Goal: Task Accomplishment & Management: Complete application form

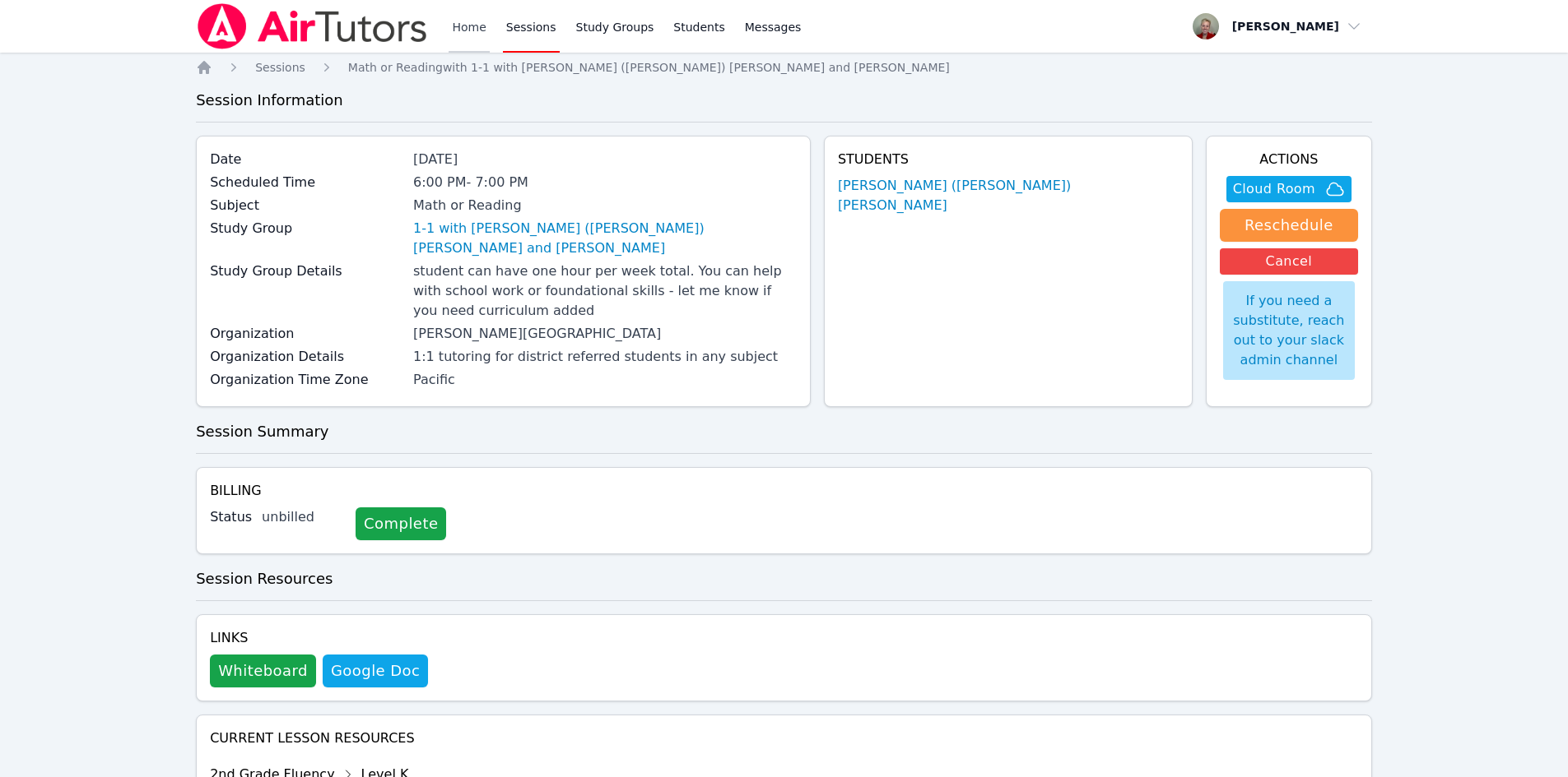
click at [466, 34] on link "Home" at bounding box center [469, 26] width 40 height 53
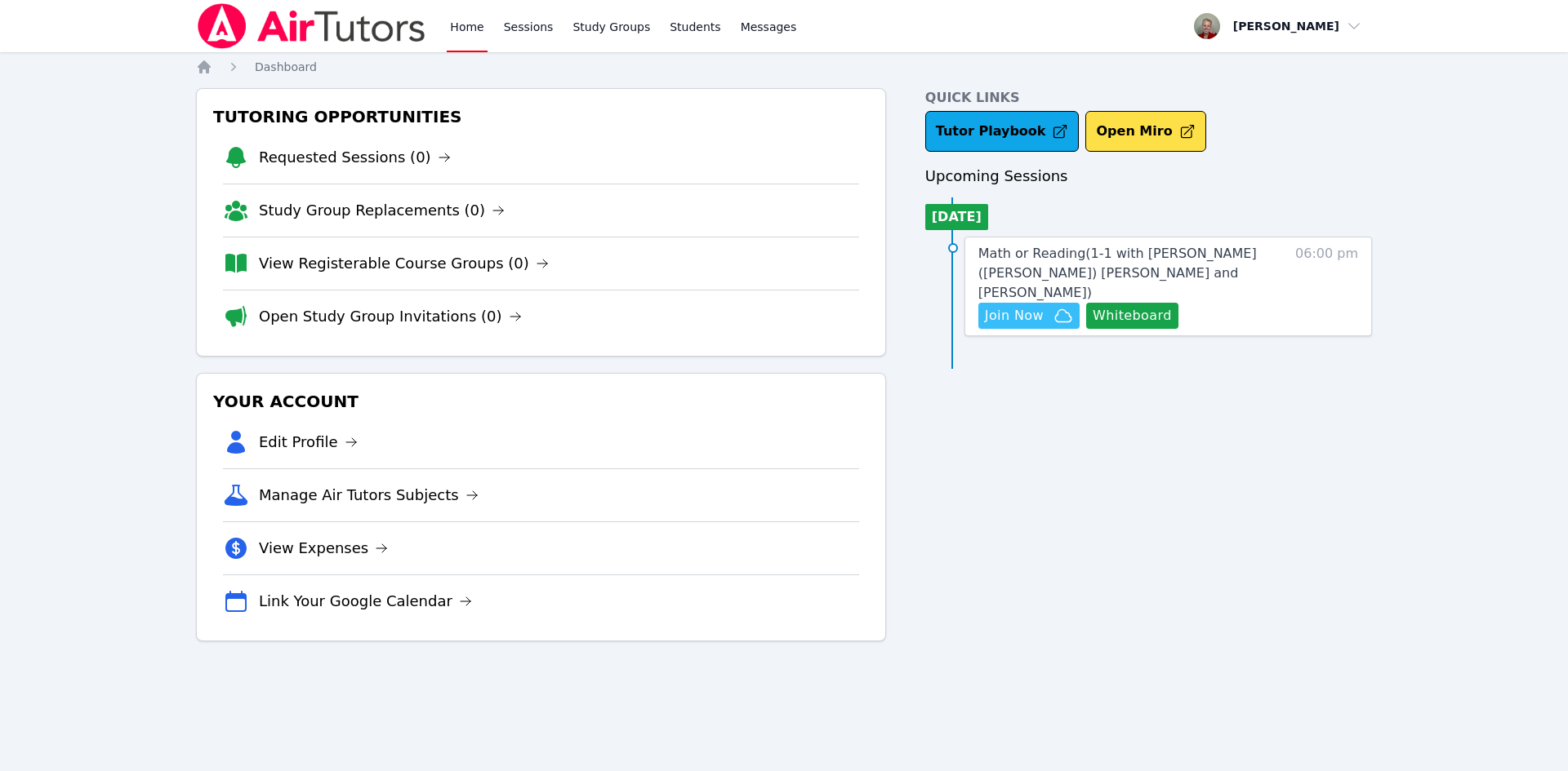
click at [1037, 307] on button "Join Now" at bounding box center [1029, 316] width 101 height 27
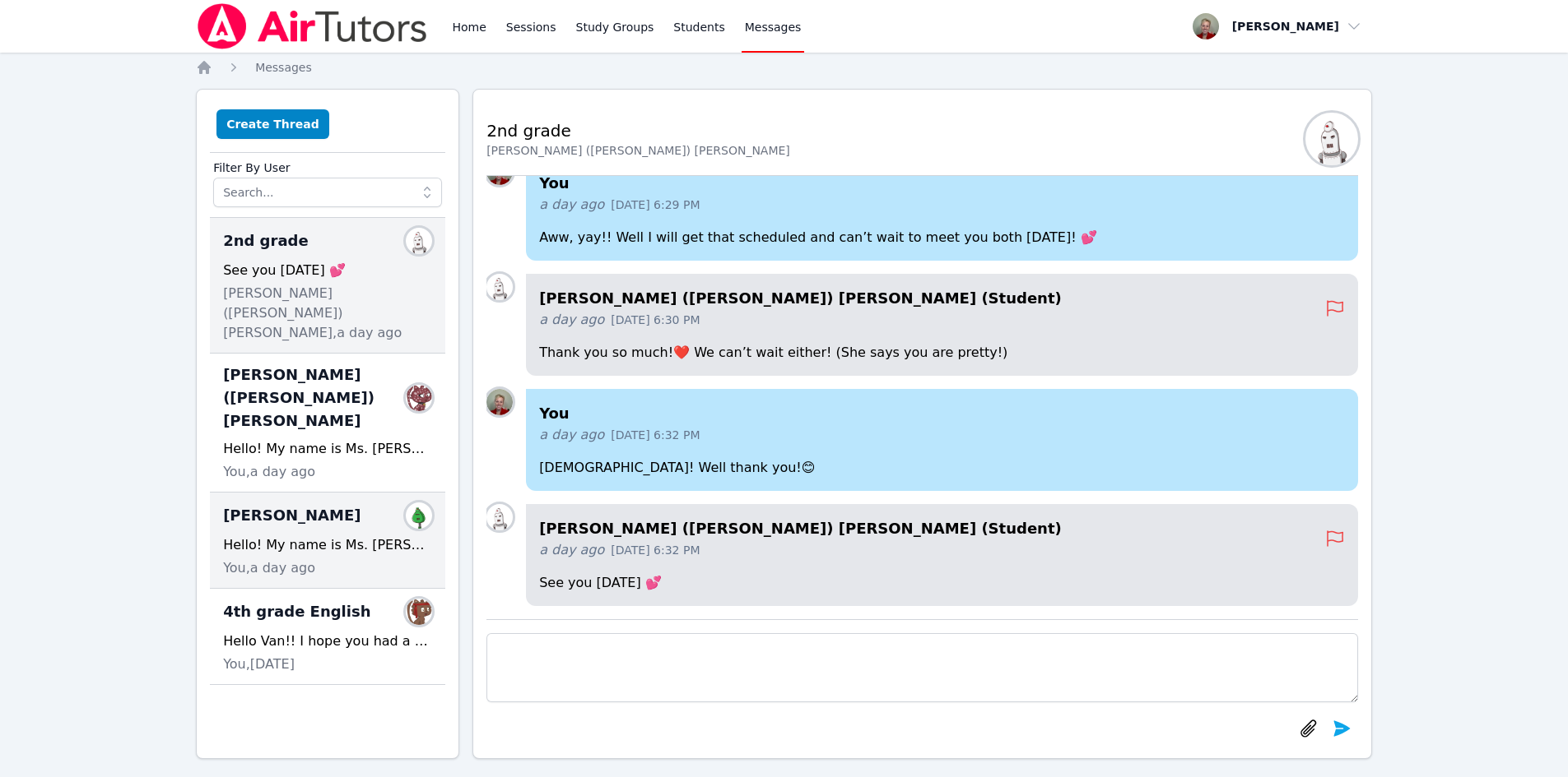
click at [340, 502] on div "Grace Campagna Members" at bounding box center [328, 516] width 209 height 27
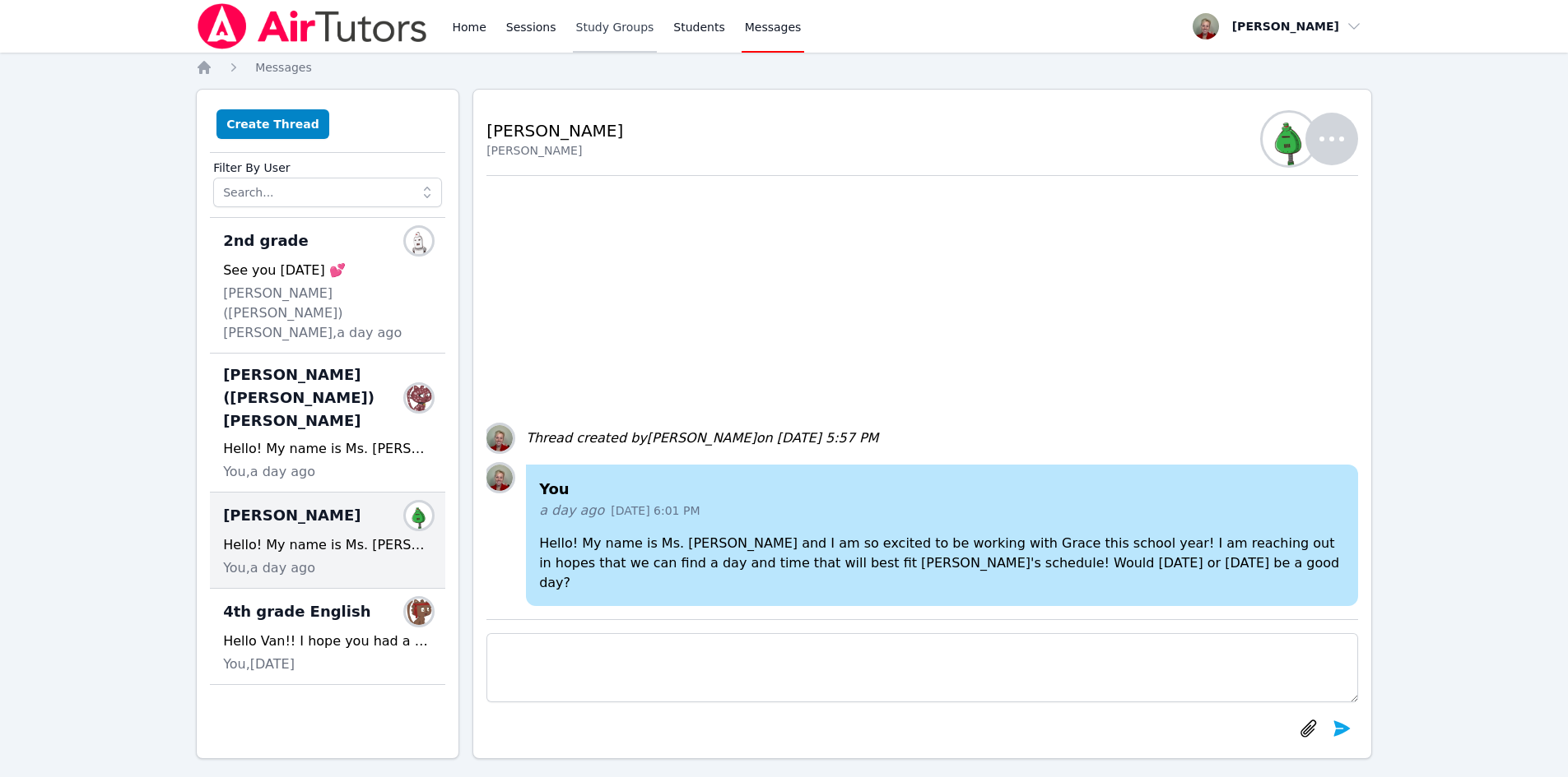
click at [587, 27] on link "Study Groups" at bounding box center [615, 26] width 85 height 53
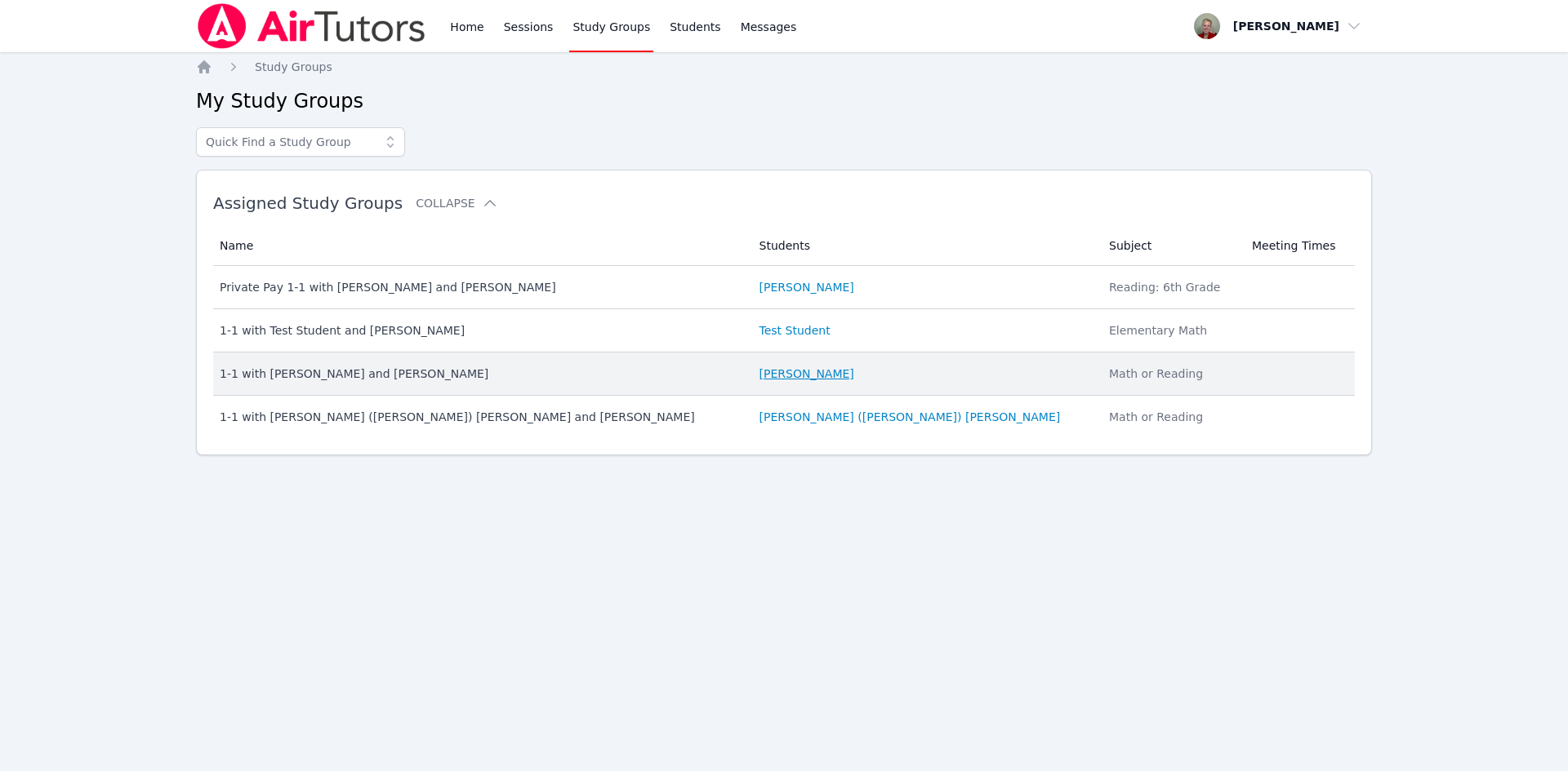
click at [782, 376] on link "Grace Campagna" at bounding box center [807, 374] width 95 height 16
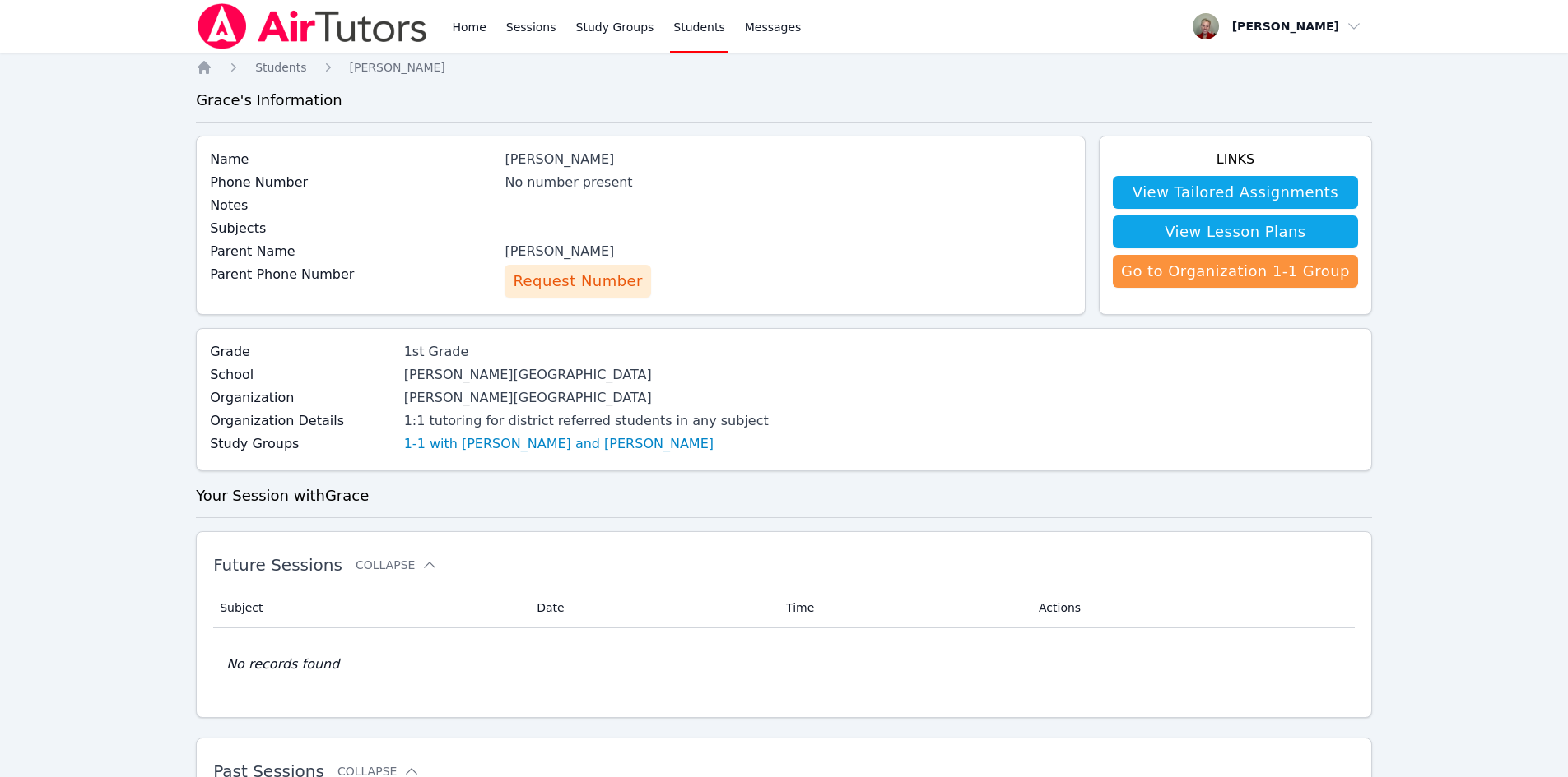
click at [568, 285] on span "Request Number" at bounding box center [577, 281] width 129 height 23
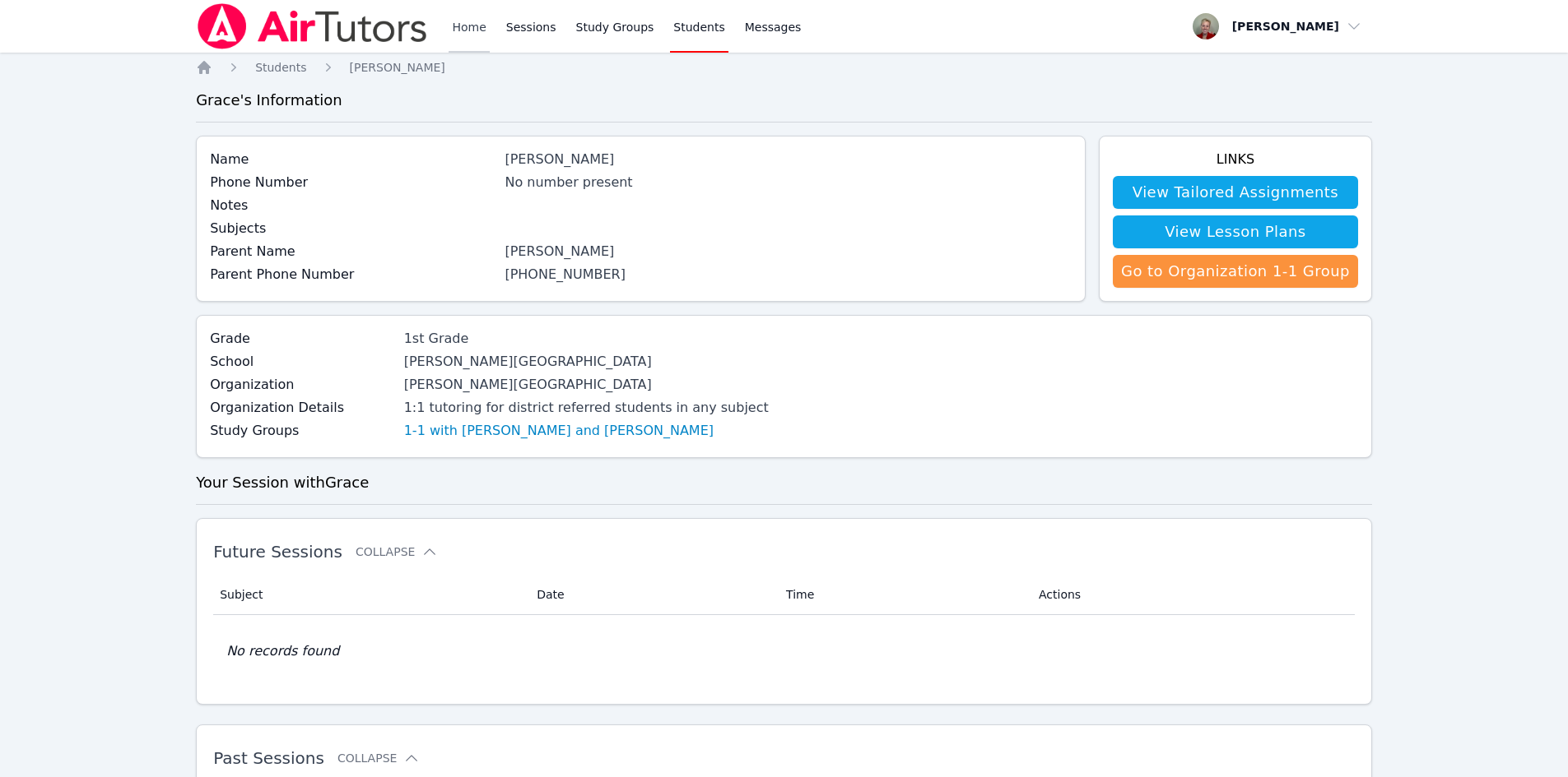
click at [469, 31] on link "Home" at bounding box center [469, 26] width 40 height 53
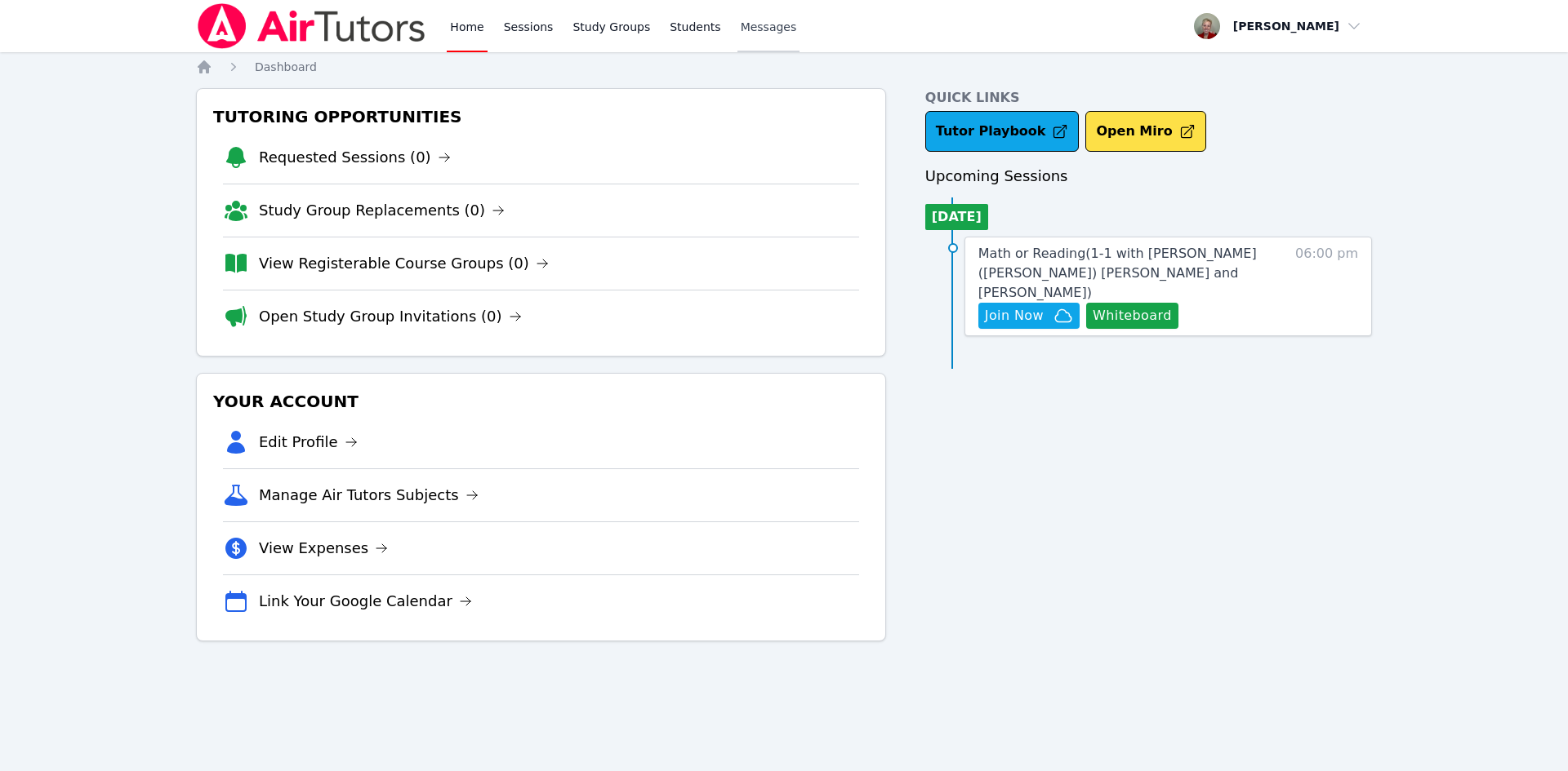
click at [740, 21] on span "Messages" at bounding box center [769, 27] width 57 height 16
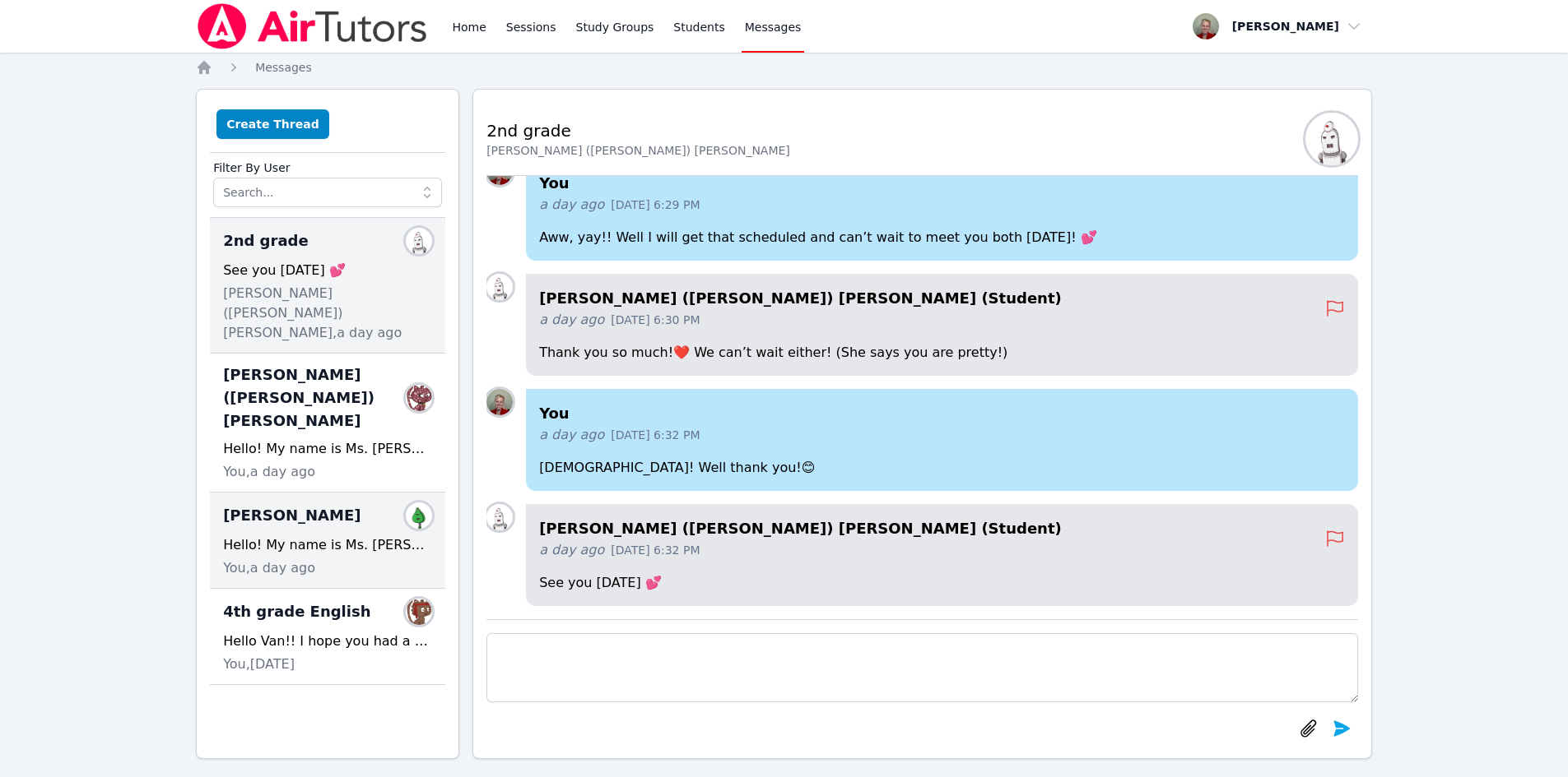
click at [337, 535] on div "Hello! My name is Ms. Anna and I am so excited to be working with Grace this sc…" at bounding box center [328, 545] width 209 height 20
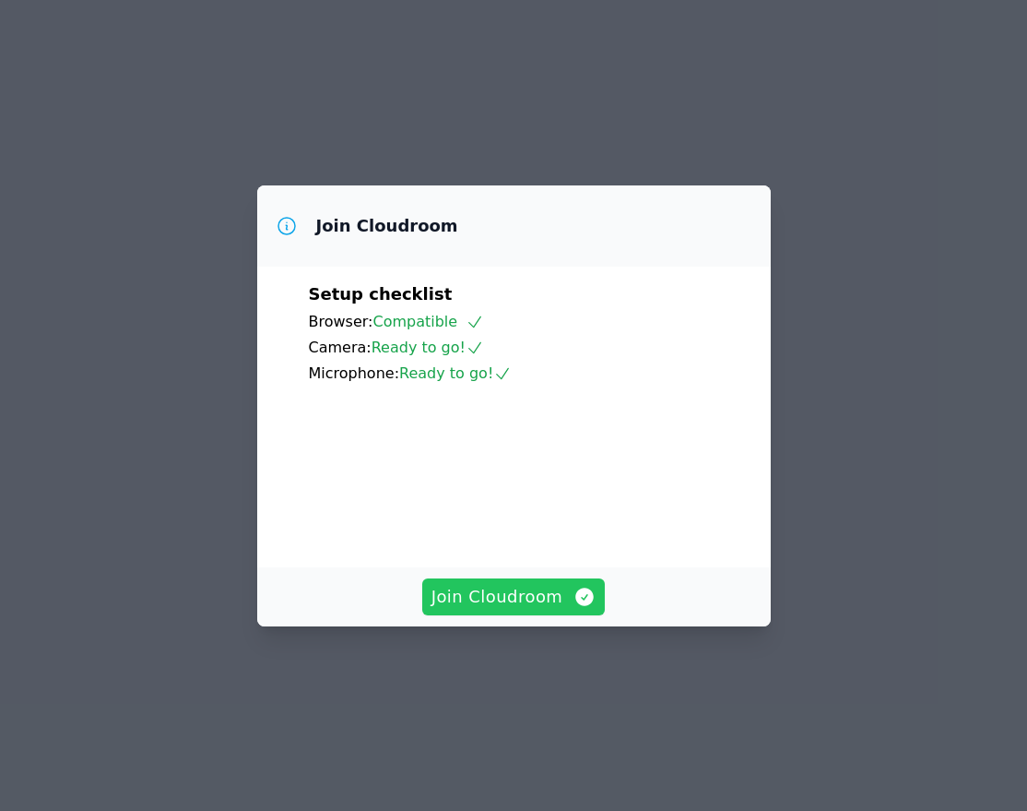
click at [507, 610] on span "Join Cloudroom" at bounding box center [514, 597] width 165 height 26
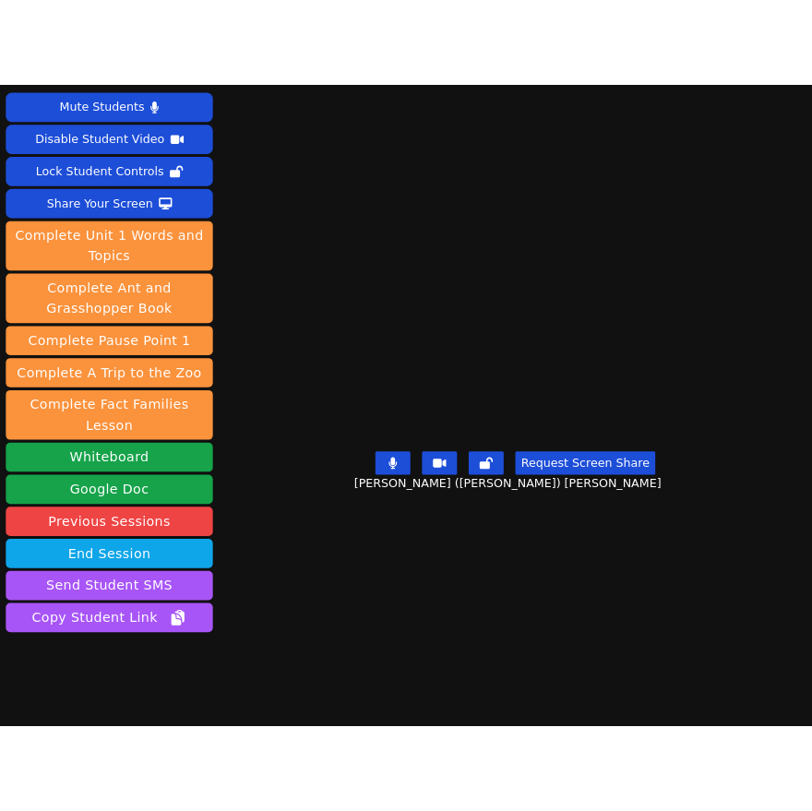
scroll to position [41, 0]
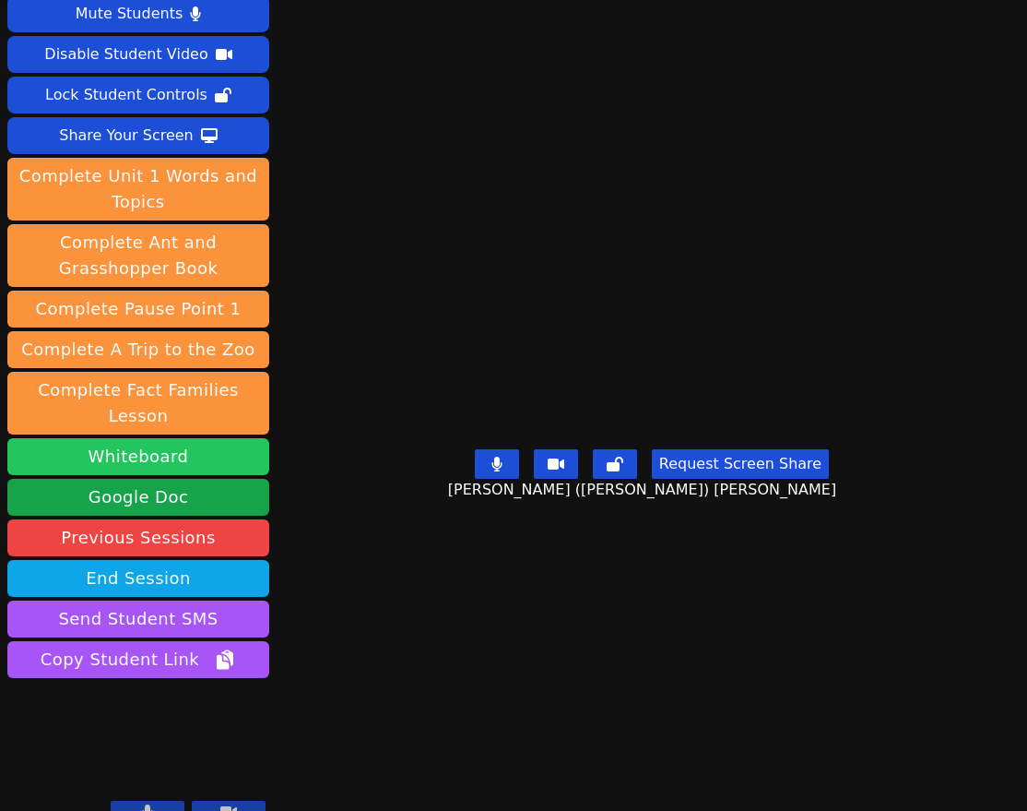
click at [187, 438] on button "Whiteboard" at bounding box center [138, 456] width 262 height 37
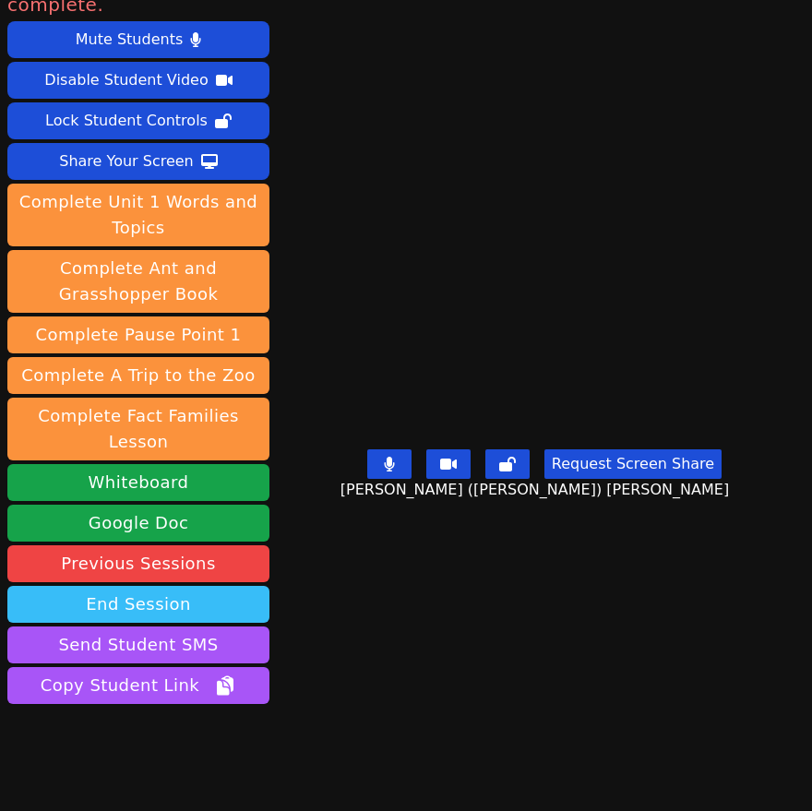
click at [198, 586] on button "End Session" at bounding box center [138, 604] width 262 height 37
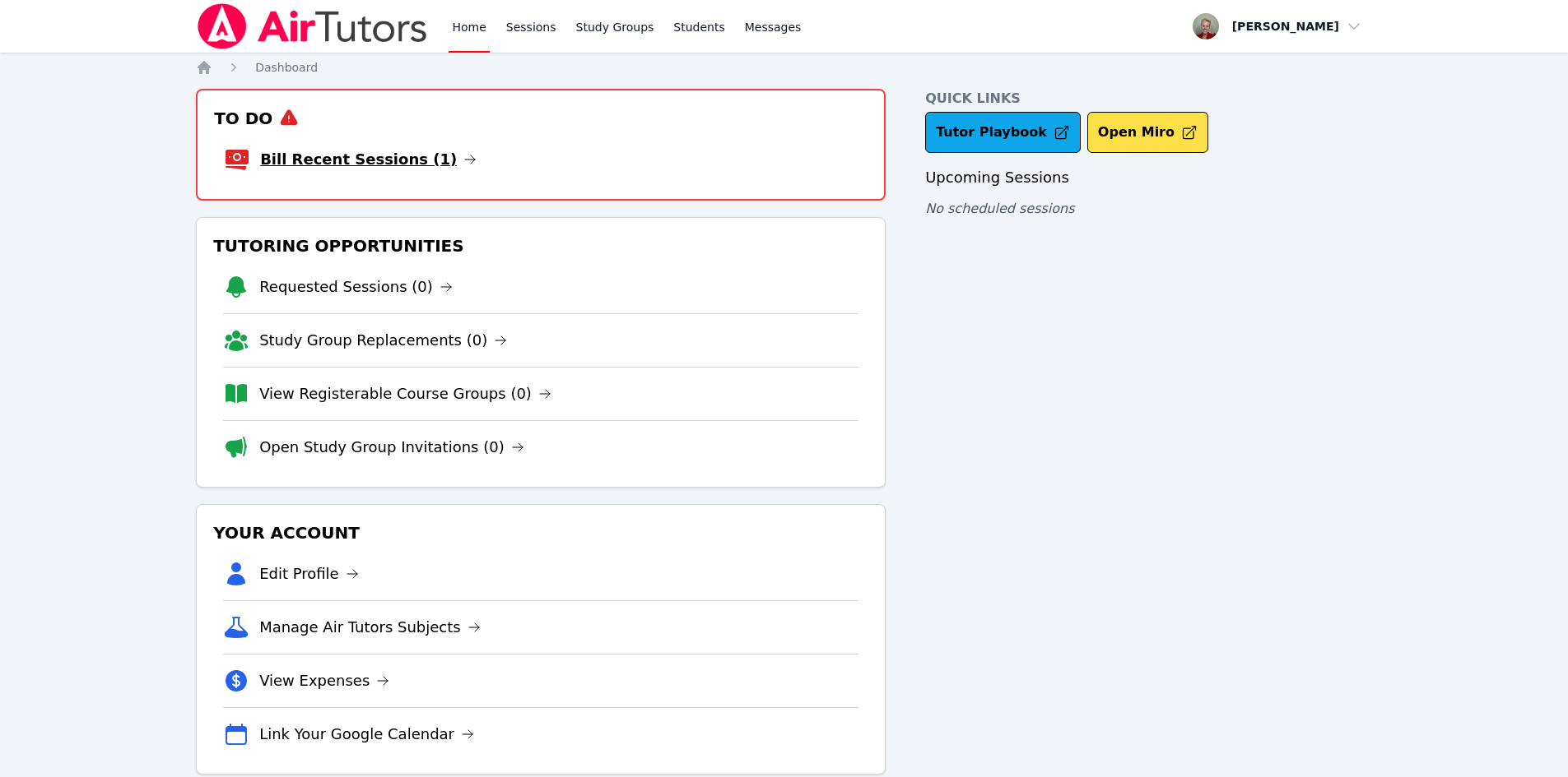
click at [406, 162] on link "Bill Recent Sessions (1)" at bounding box center [368, 160] width 217 height 23
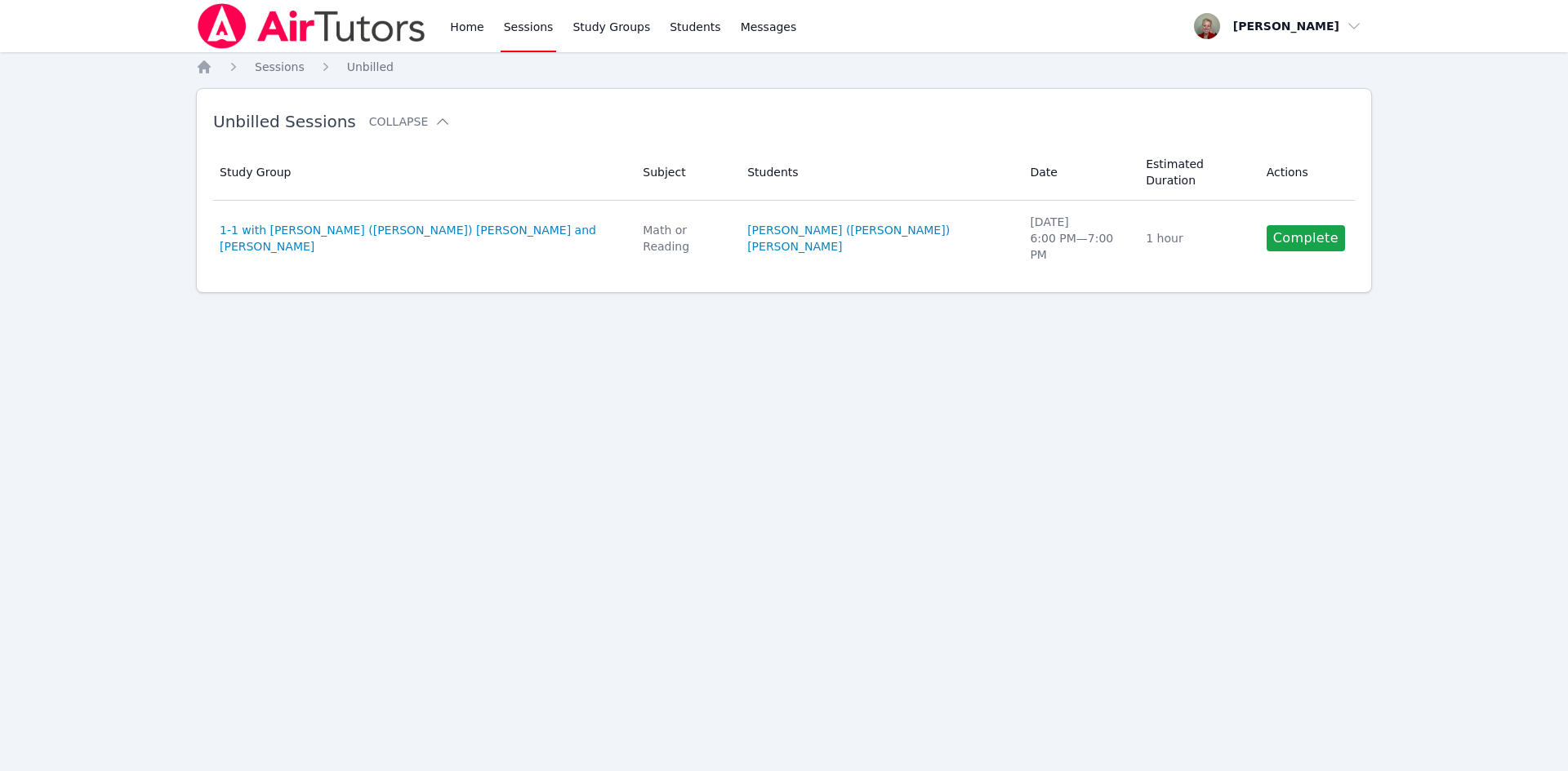
click at [1280, 226] on link "Complete" at bounding box center [1305, 239] width 79 height 27
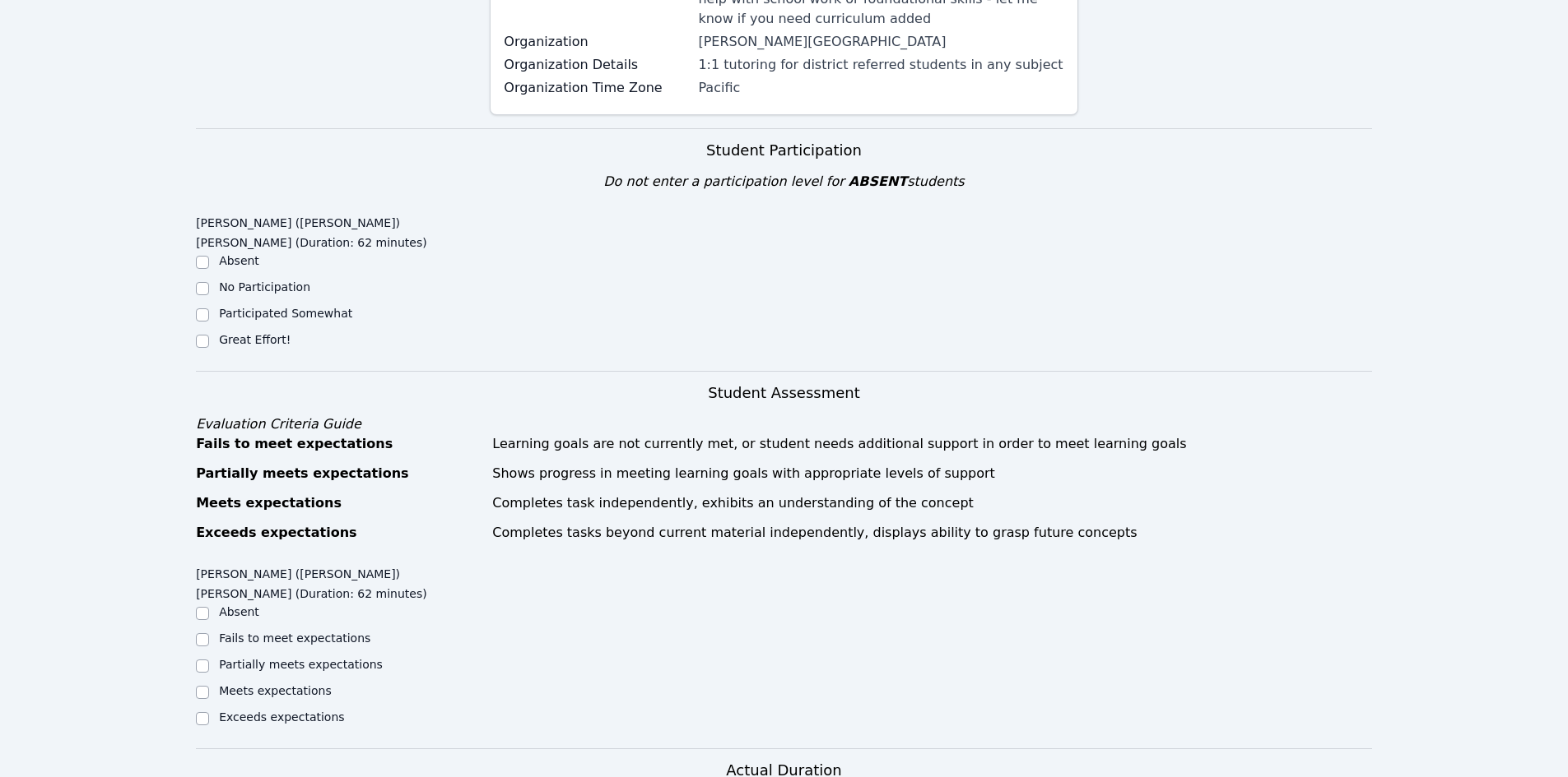
scroll to position [329, 0]
click at [240, 333] on label "Great Effort!" at bounding box center [254, 339] width 71 height 13
click at [209, 334] on input "Great Effort!" at bounding box center [202, 340] width 13 height 13
checkbox input "true"
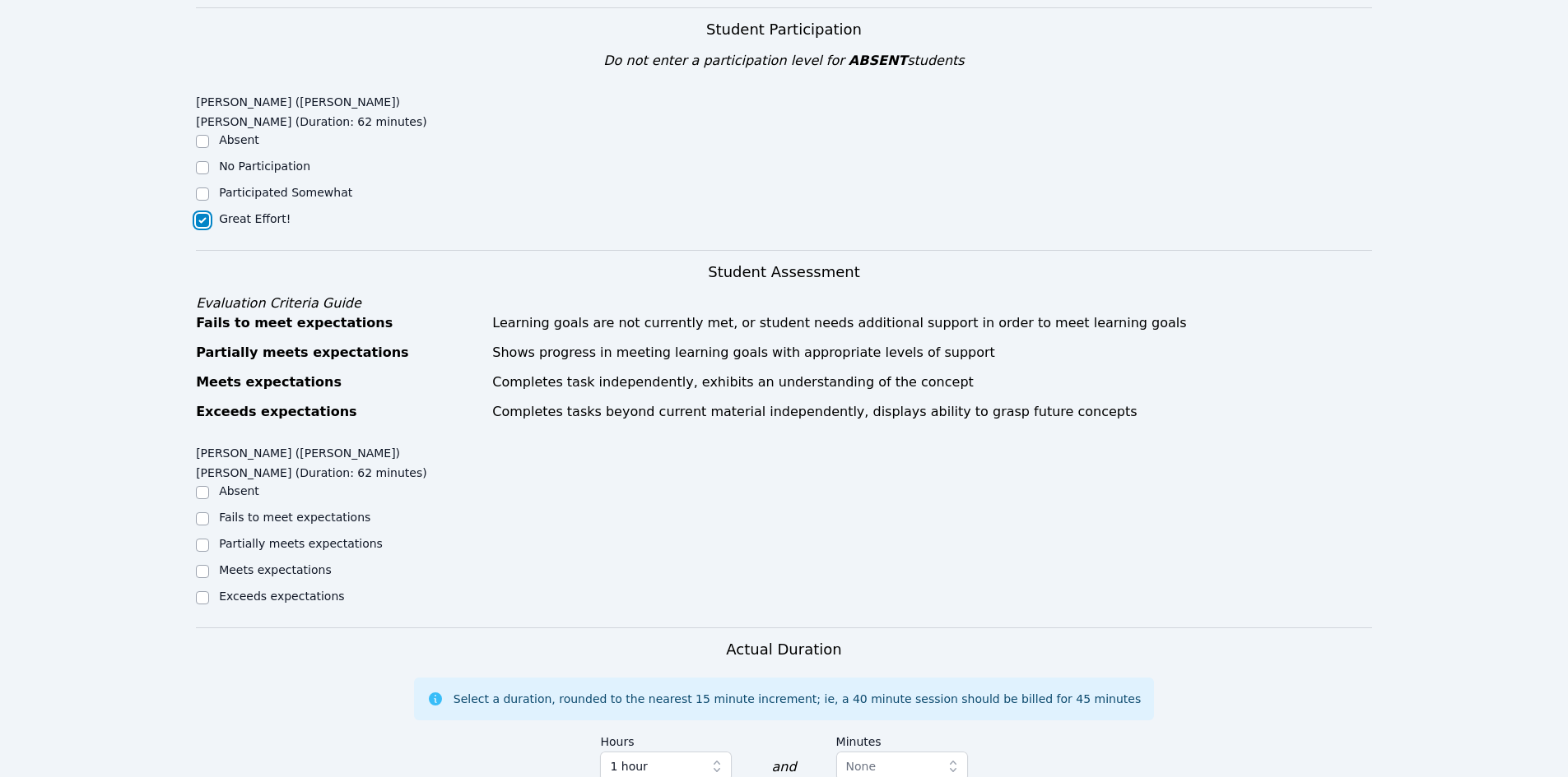
scroll to position [493, 0]
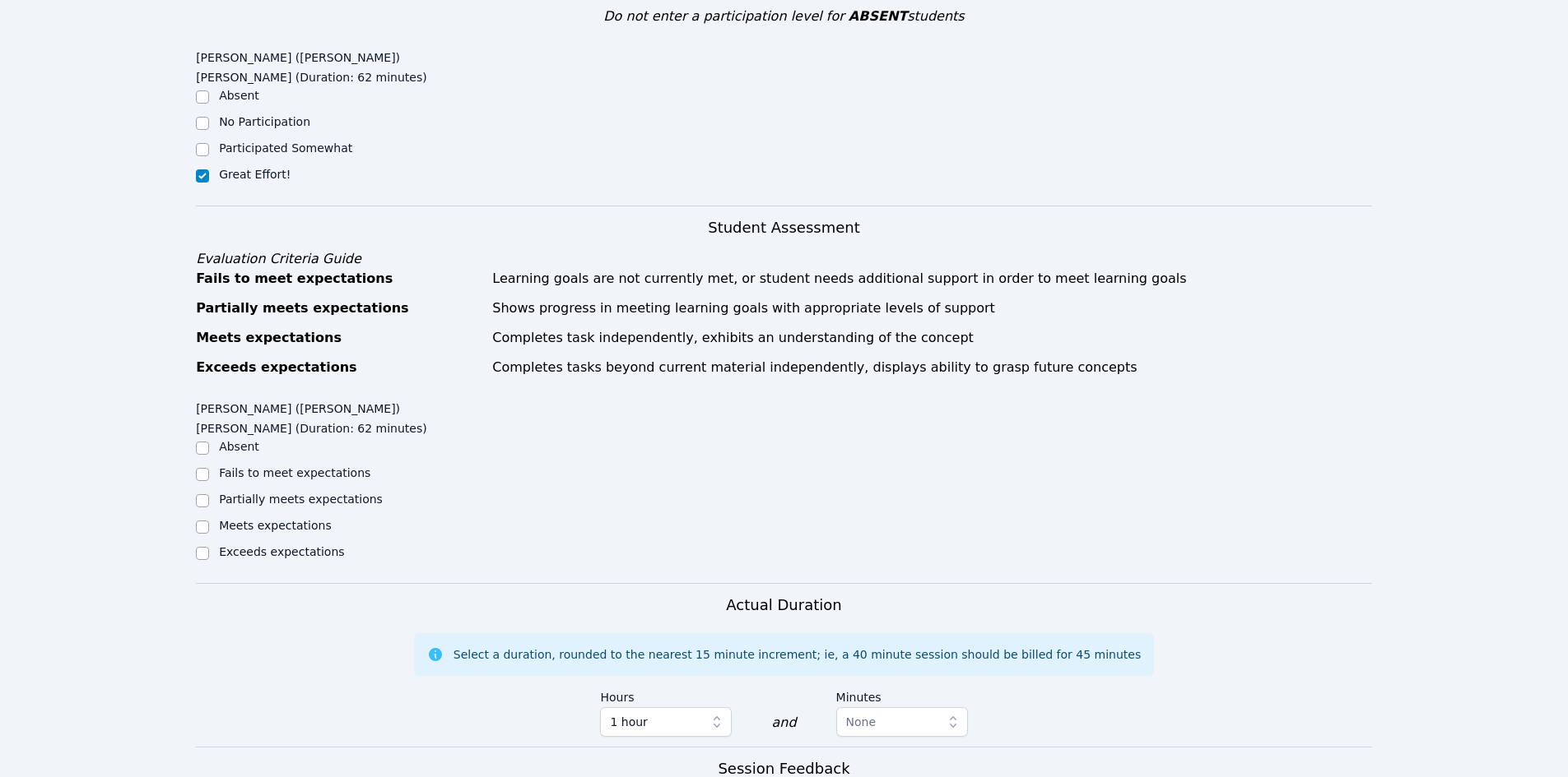
click at [286, 545] on label "Exceeds expectations" at bounding box center [281, 551] width 125 height 13
click at [209, 547] on input "Exceeds expectations" at bounding box center [202, 553] width 13 height 13
checkbox input "true"
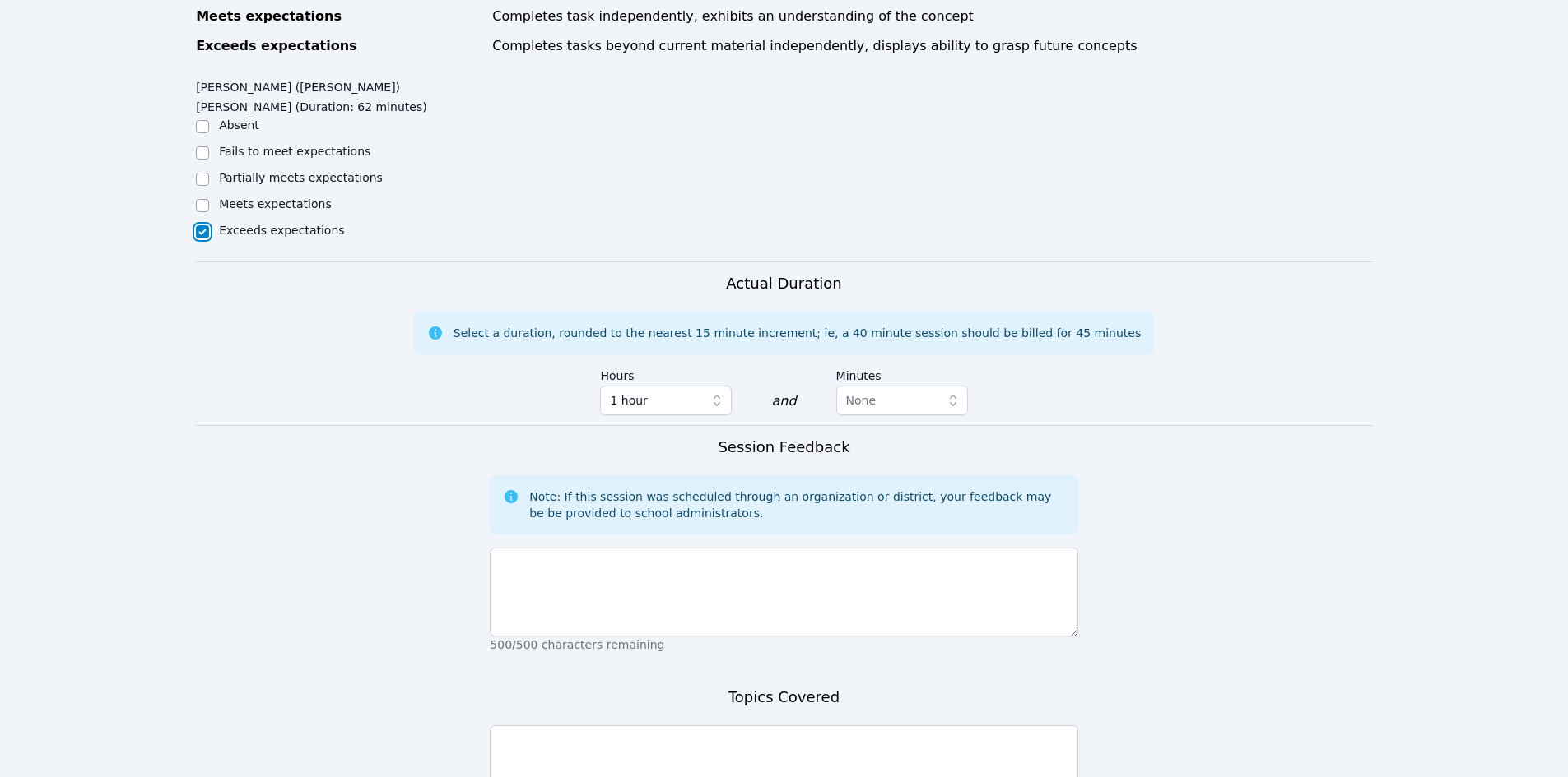
scroll to position [822, 0]
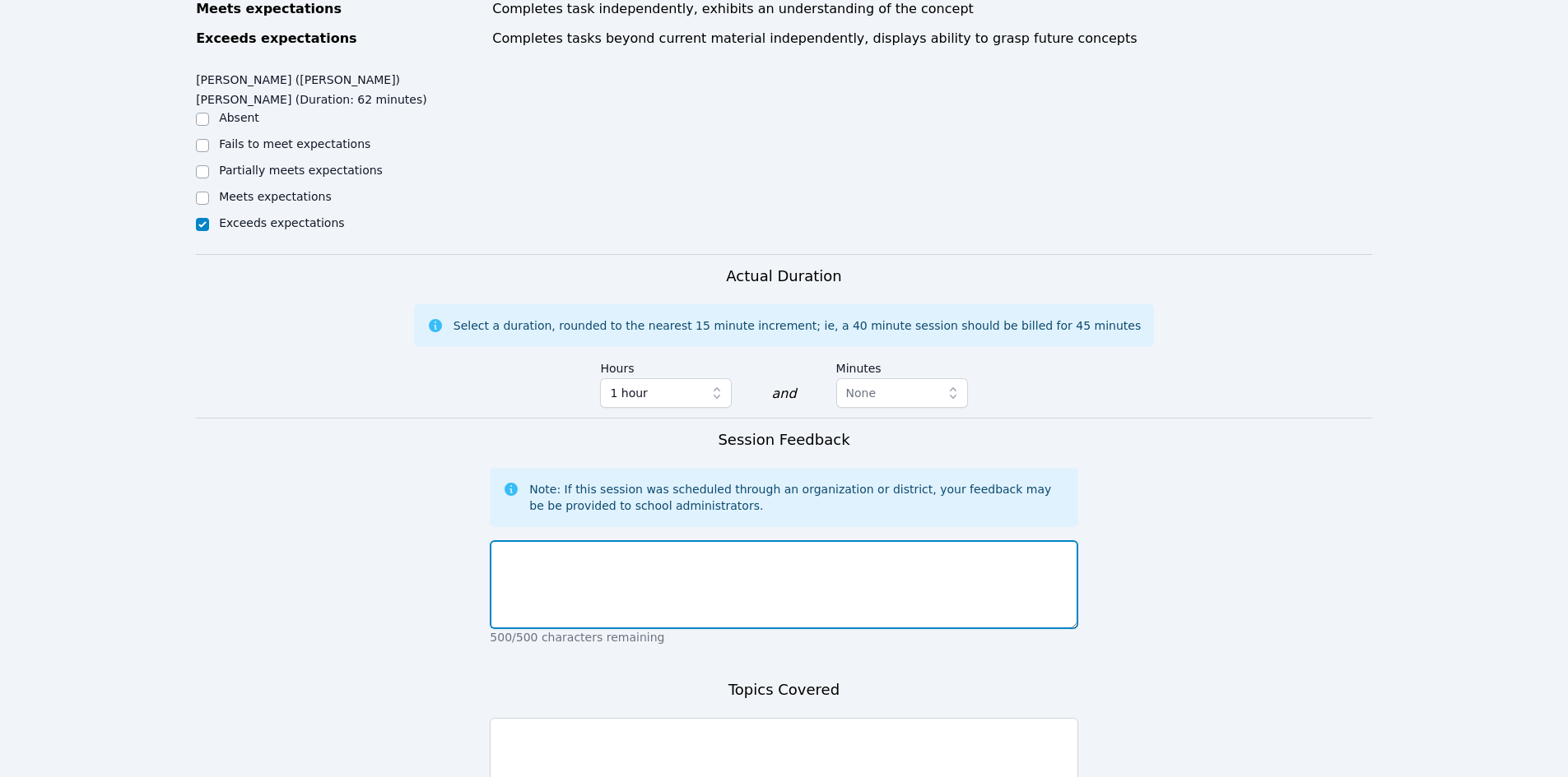
click at [669, 541] on textarea at bounding box center [784, 585] width 587 height 89
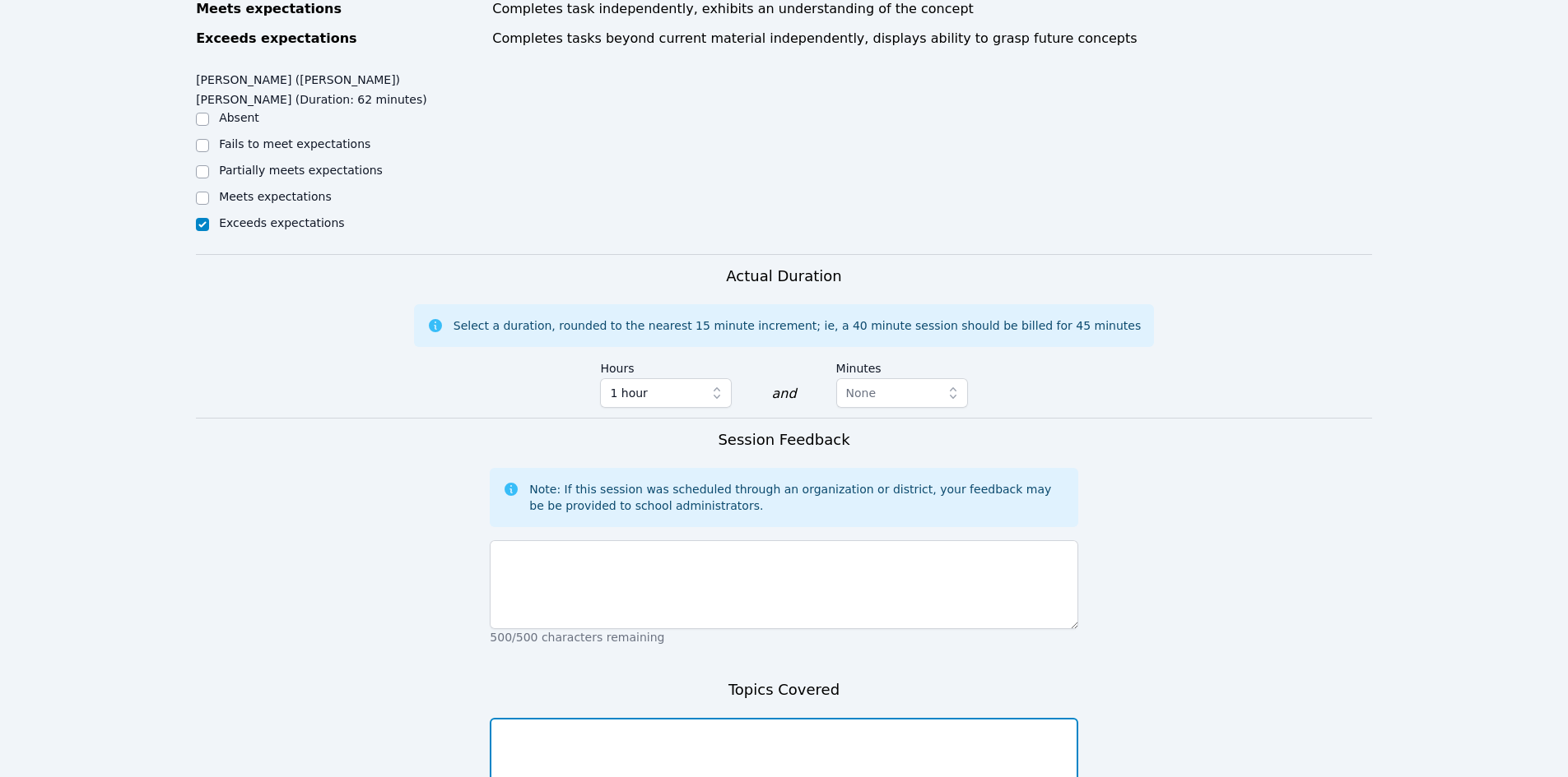
click at [672, 718] on textarea at bounding box center [784, 763] width 587 height 89
type textarea "Introductions, Rules/Expectations, MiroBoard practice, nouns review, math unit …"
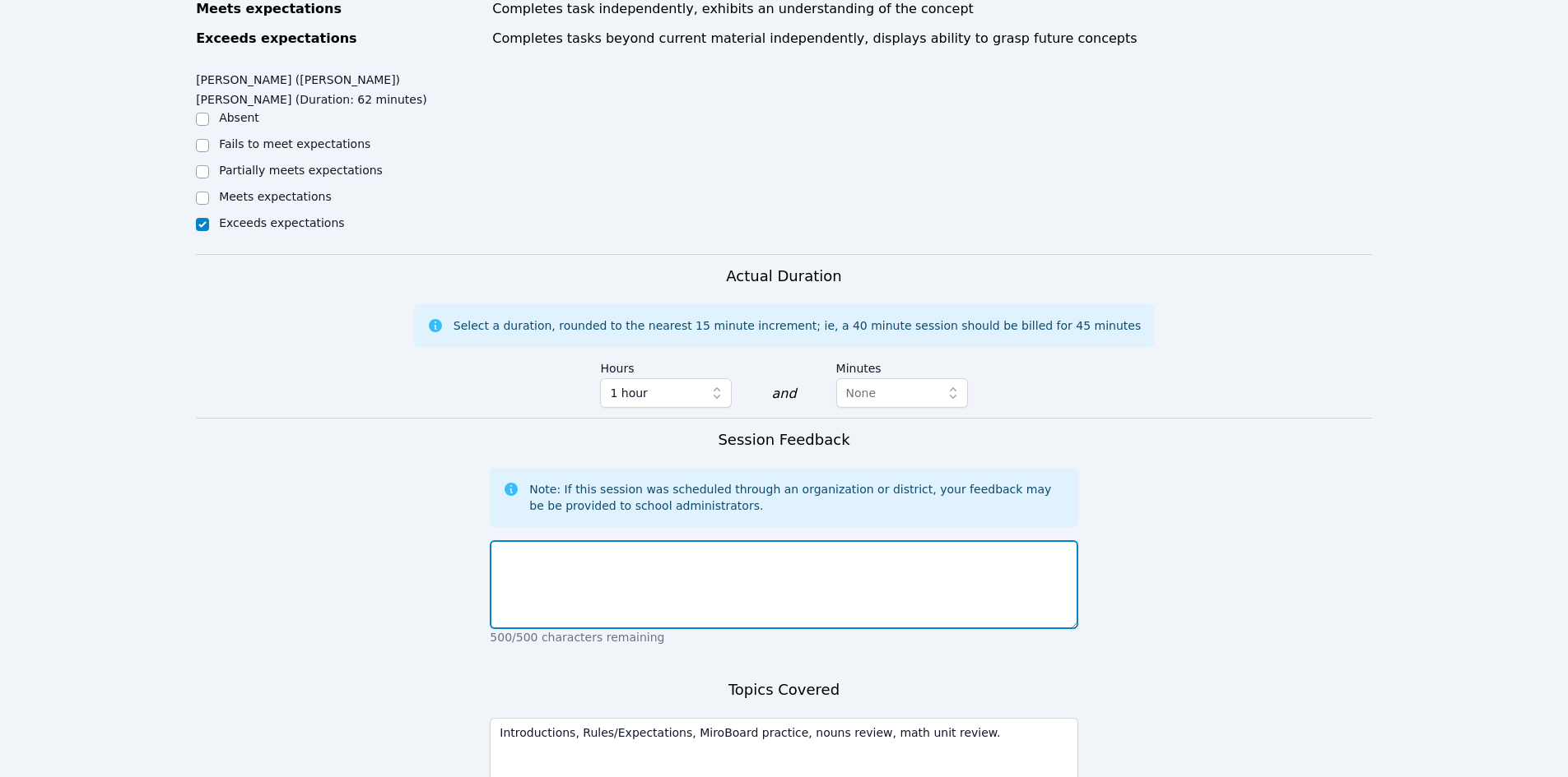
click at [550, 541] on textarea at bounding box center [784, 585] width 587 height 89
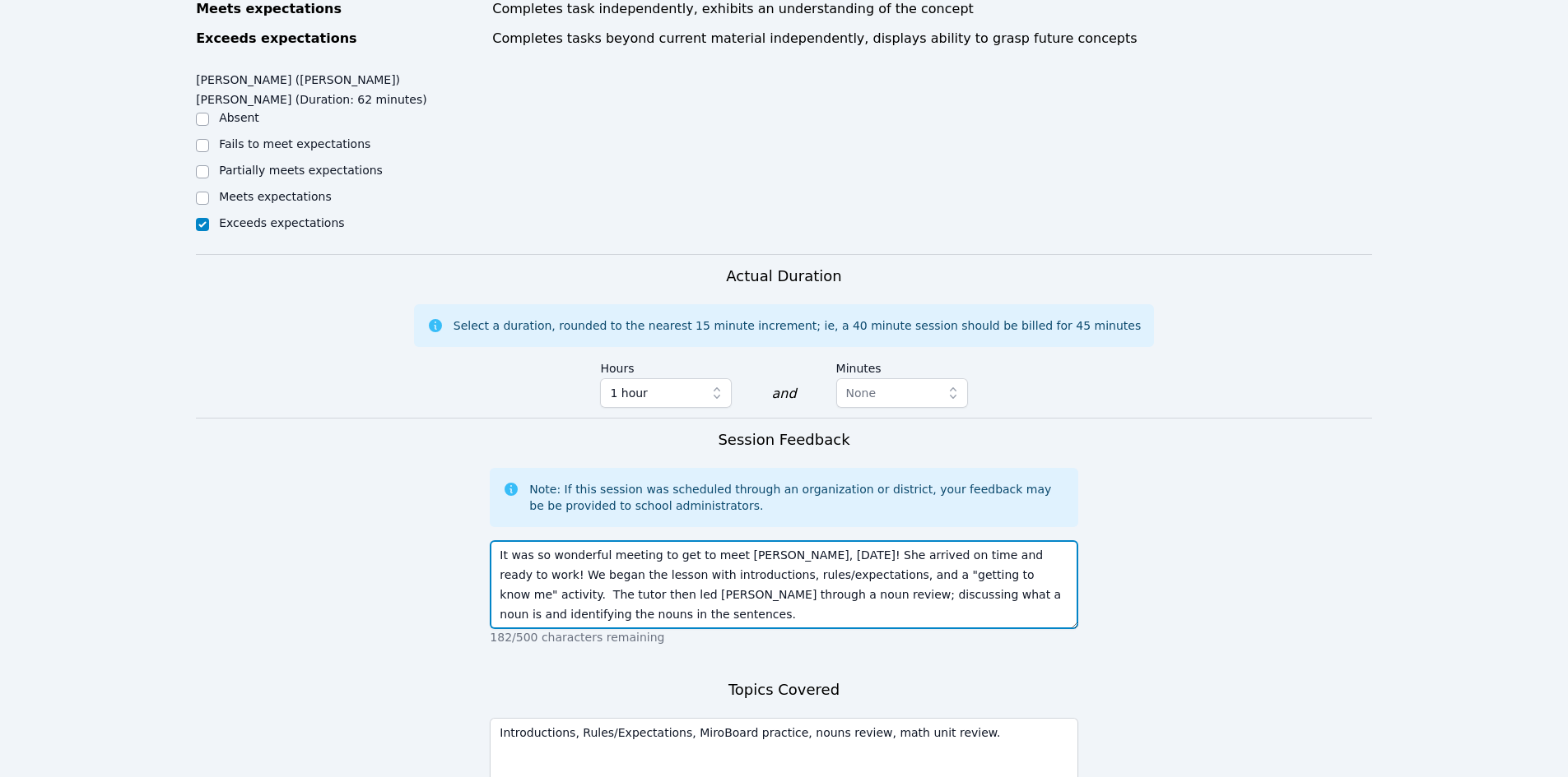
click at [1025, 541] on textarea "It was so wonderful meeting to get to meet [PERSON_NAME], [DATE]! She arrived o…" at bounding box center [784, 585] width 587 height 89
drag, startPoint x: 547, startPoint y: 557, endPoint x: 520, endPoint y: 556, distance: 27.0
click at [520, 556] on textarea "It was so wonderful meeting to get to meet [PERSON_NAME], [DATE]! She arrived o…" at bounding box center [784, 585] width 587 height 89
click at [621, 556] on textarea "It was so wonderful meeting to get to meet [PERSON_NAME], [DATE]! She arrived o…" at bounding box center [784, 585] width 587 height 89
click at [689, 550] on textarea "It was so wonderful meeting to get to meet [PERSON_NAME], [DATE]! She arrived o…" at bounding box center [784, 585] width 587 height 89
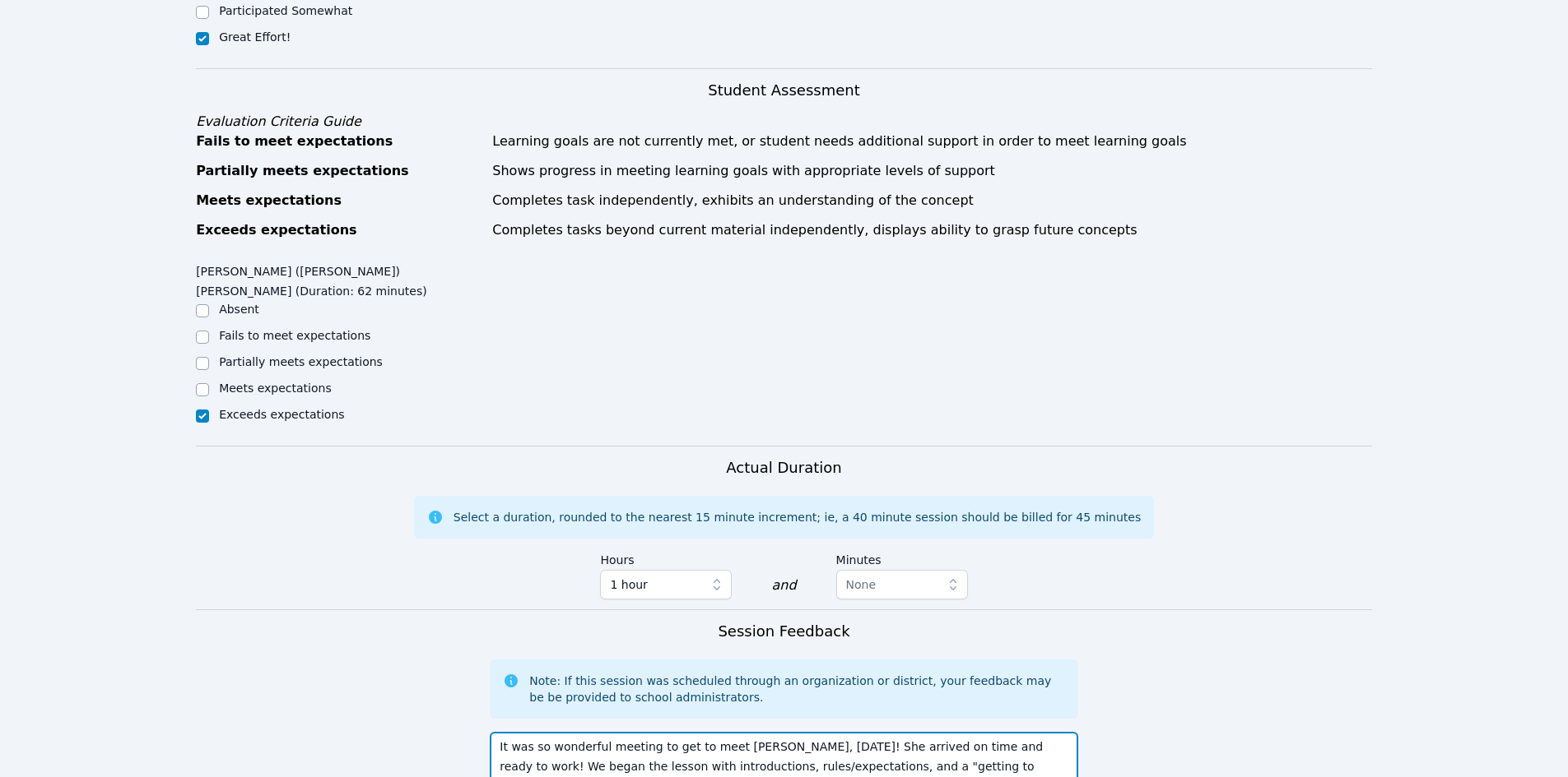
scroll to position [946, 0]
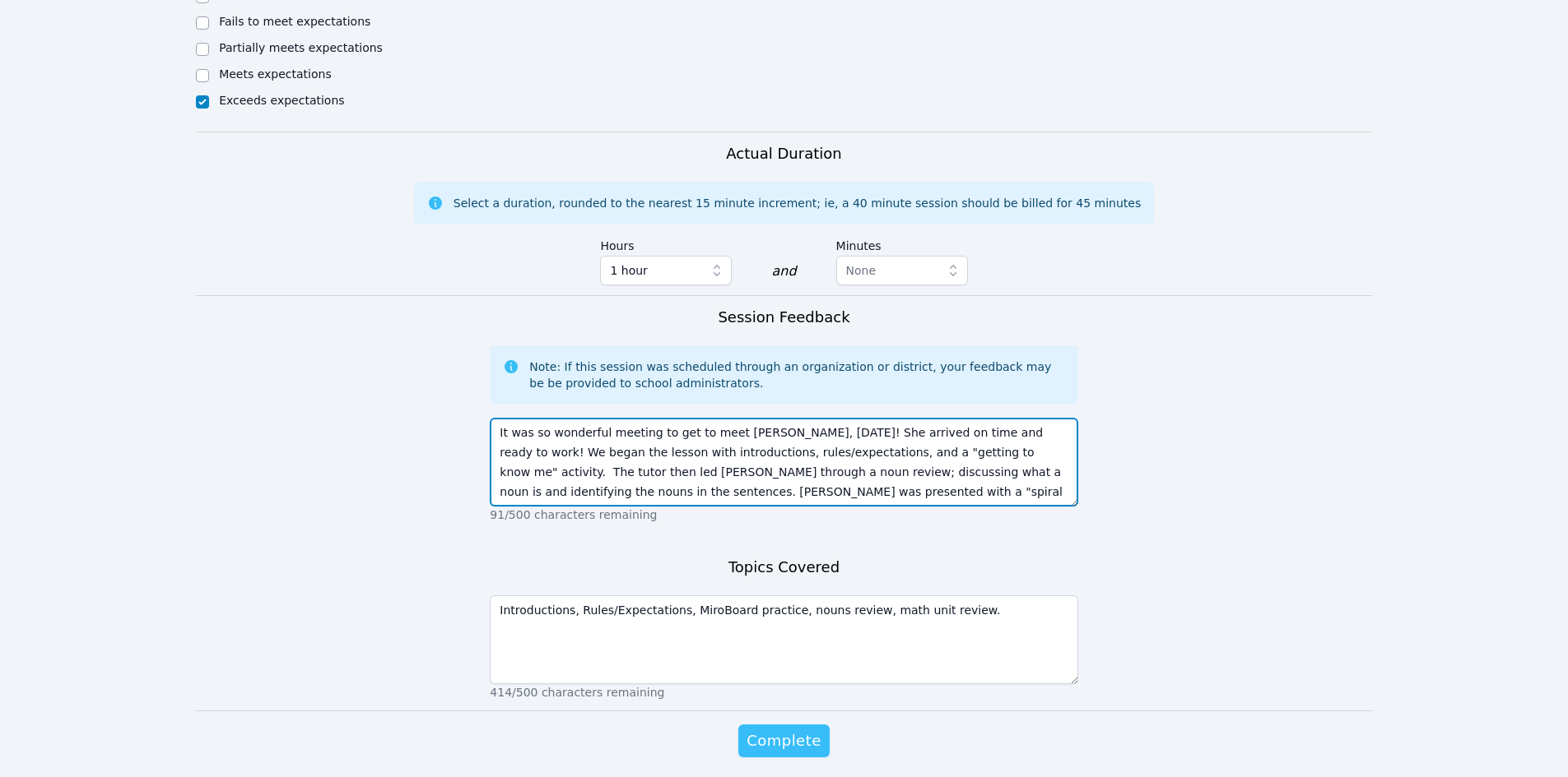
type textarea "It was so wonderful meeting to get to meet [PERSON_NAME], [DATE]! She arrived o…"
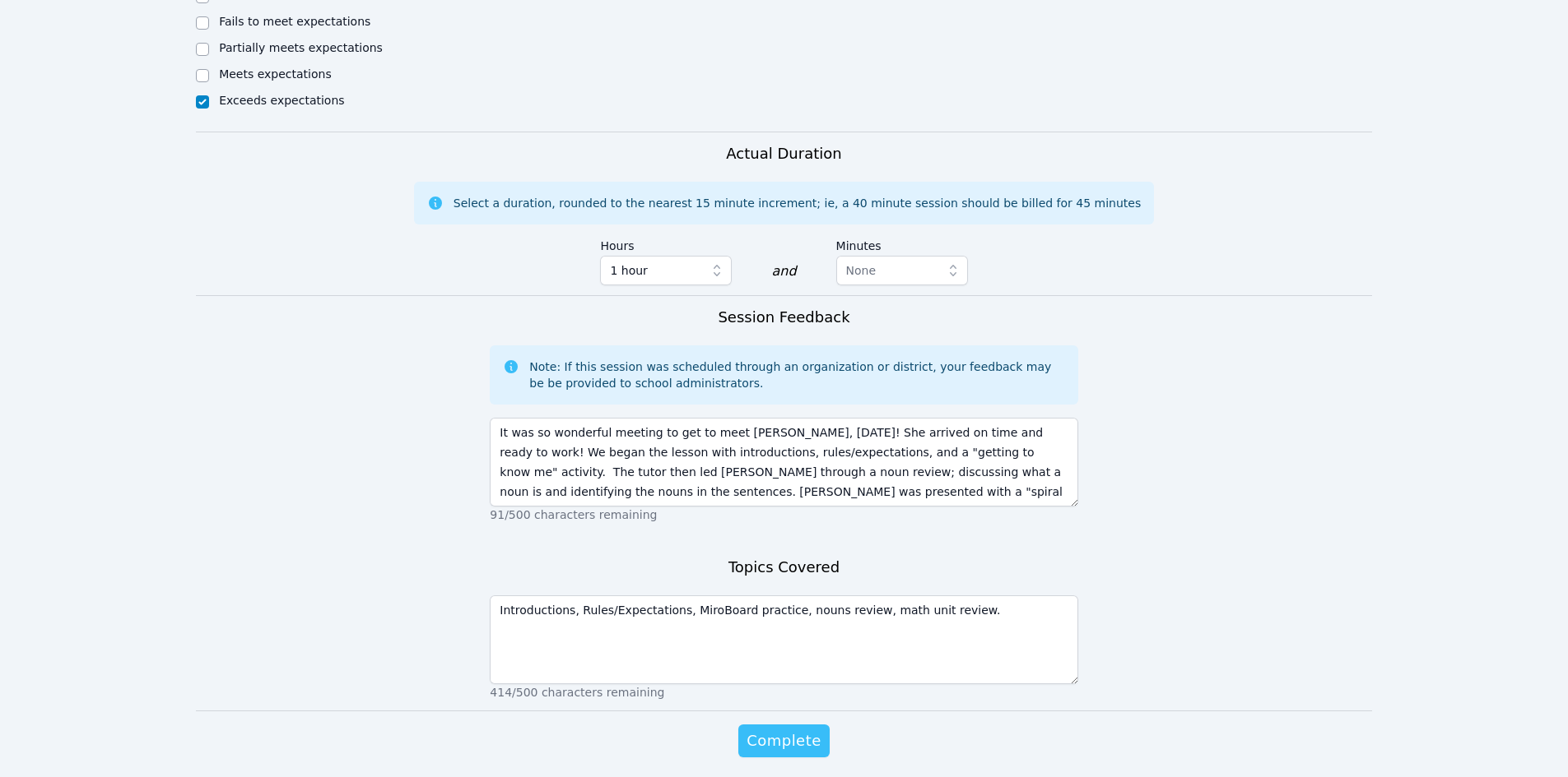
click at [779, 730] on span "Complete" at bounding box center [783, 741] width 74 height 23
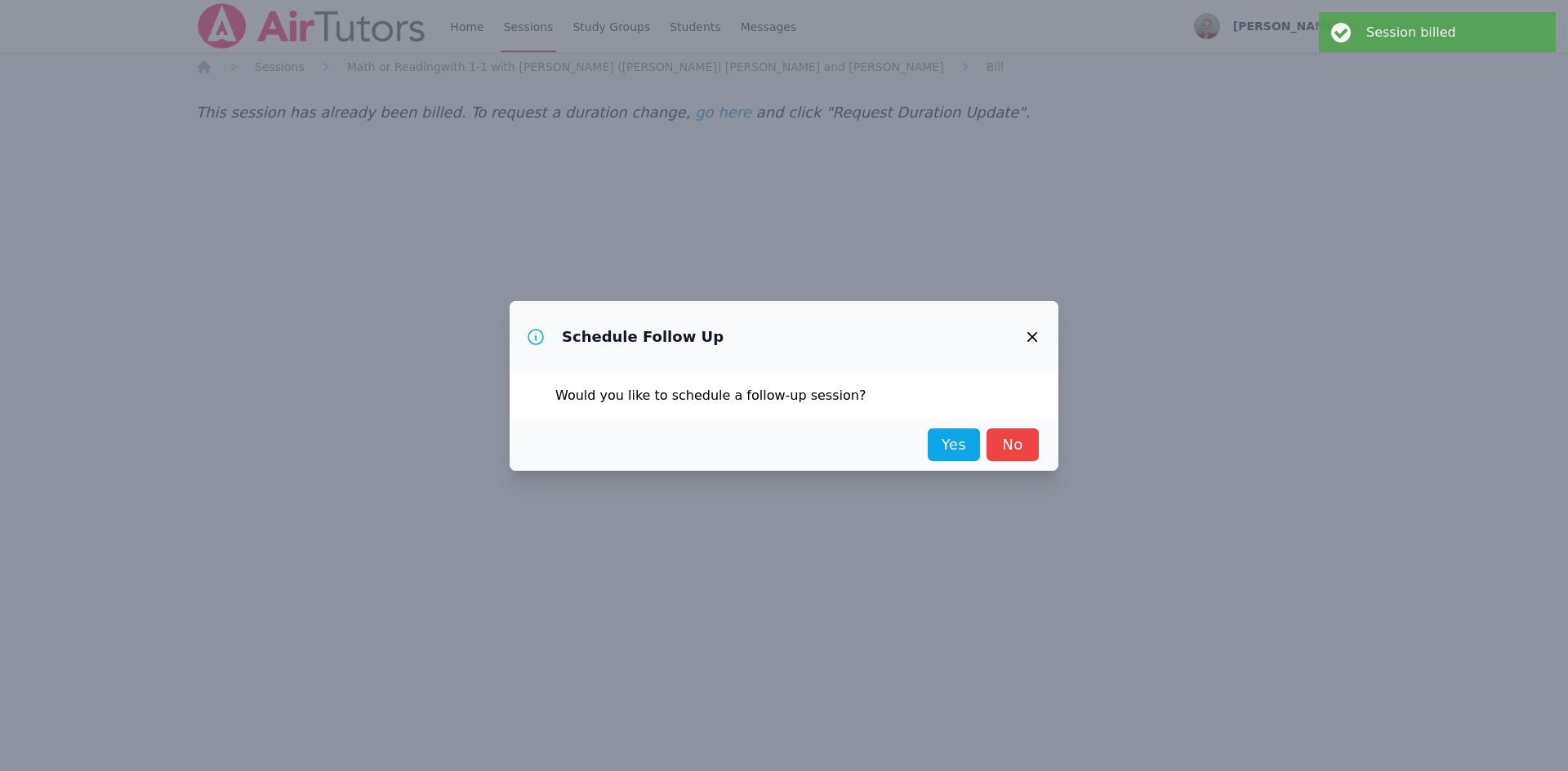
click at [948, 446] on link "Yes" at bounding box center [954, 444] width 52 height 33
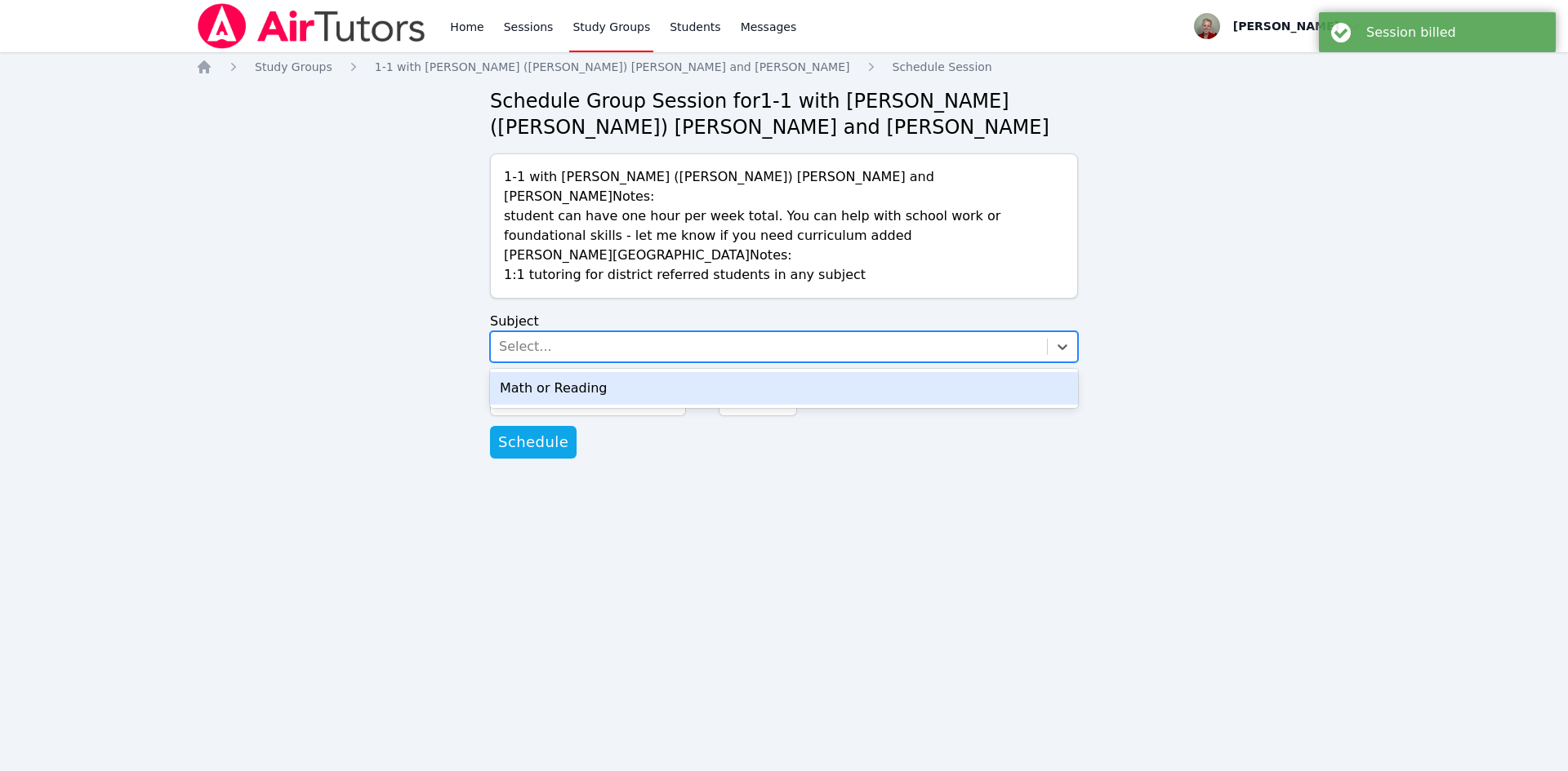
click at [591, 332] on div "Select..." at bounding box center [769, 346] width 556 height 29
click at [577, 373] on div "Math or Reading" at bounding box center [784, 389] width 588 height 33
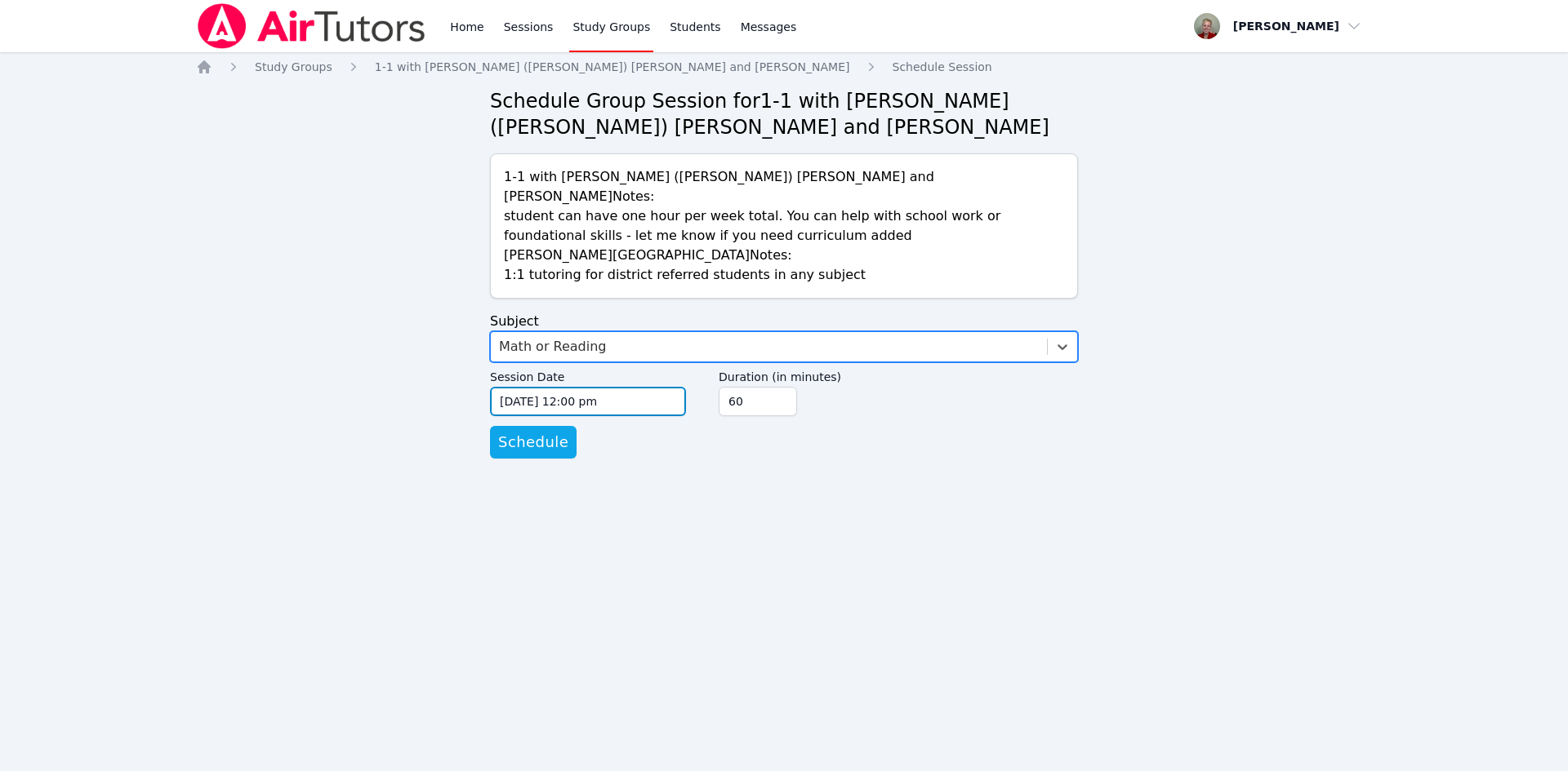
click at [563, 387] on input "[DATE] 12:00 pm" at bounding box center [587, 401] width 196 height 29
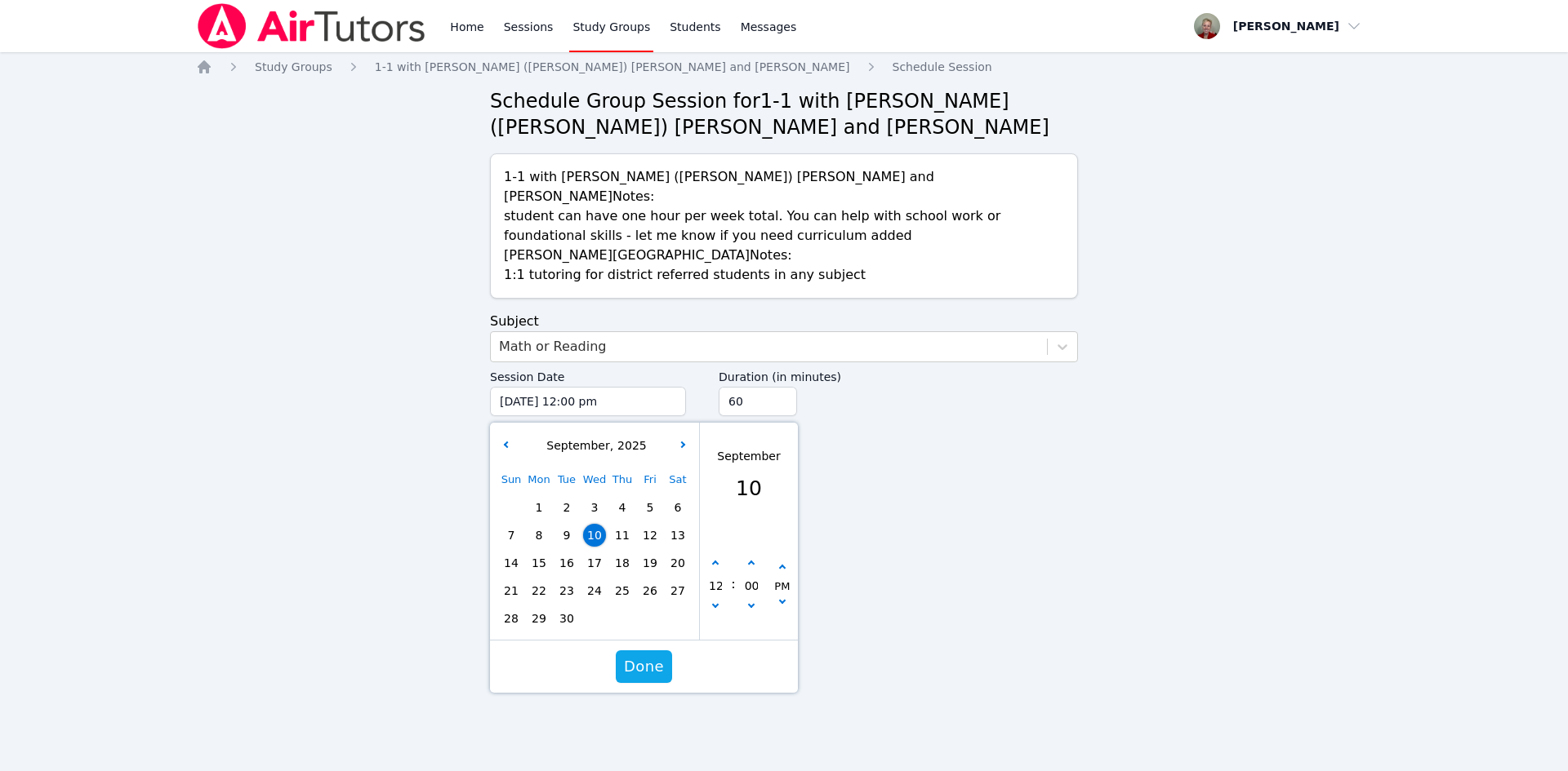
click at [599, 551] on span "17" at bounding box center [594, 563] width 23 height 23
click at [715, 602] on icon "button" at bounding box center [714, 605] width 6 height 6
type input "[DATE] 11:00 am"
type input "11"
click at [716, 556] on button "button" at bounding box center [715, 564] width 16 height 16
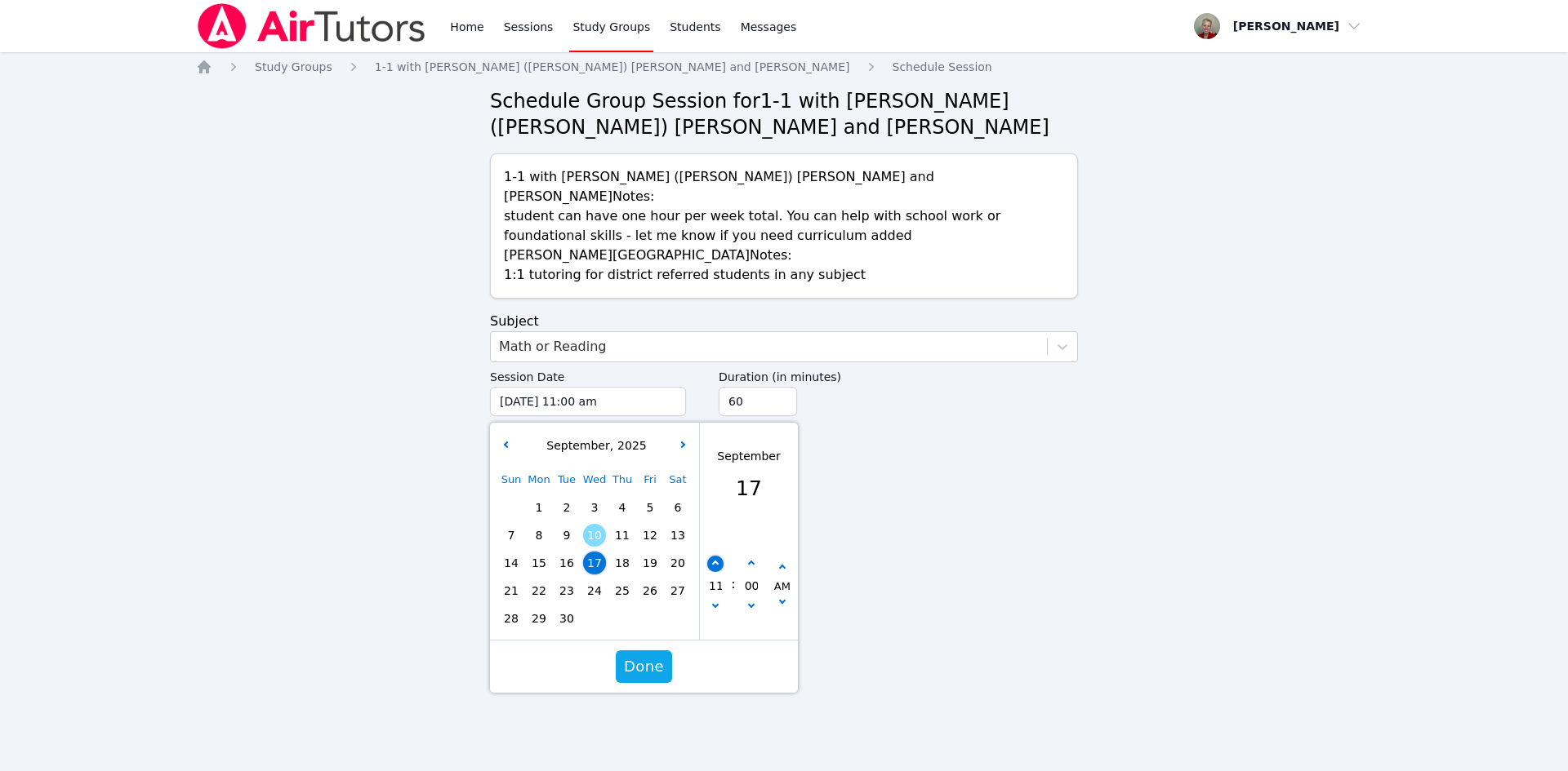
type input "[DATE] 12:00 pm"
type input "12"
click at [716, 556] on button "button" at bounding box center [715, 564] width 16 height 16
type input "[DATE] 01:00 pm"
type input "01"
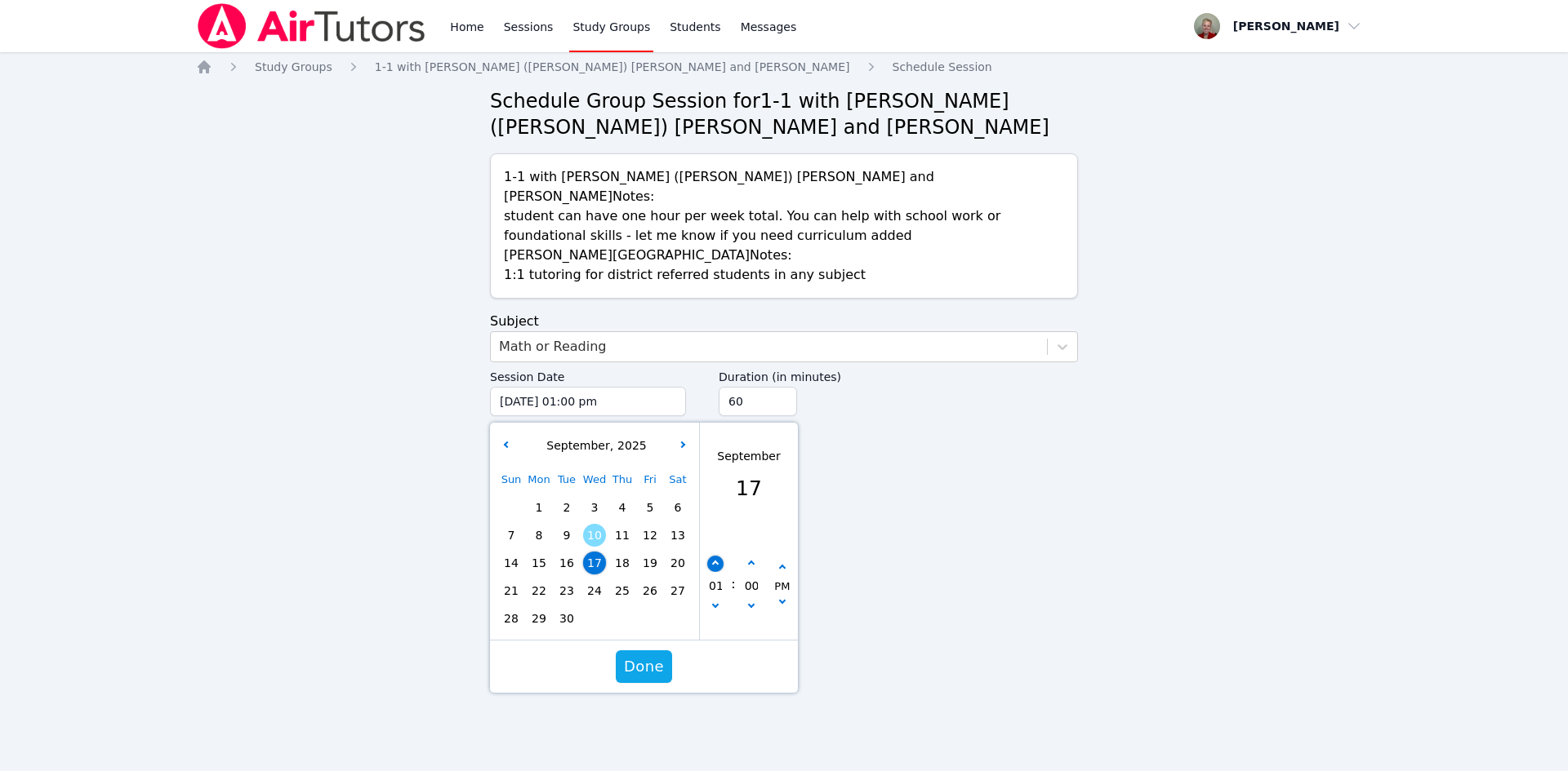
click at [716, 556] on button "button" at bounding box center [715, 564] width 16 height 16
type input "[DATE] 02:00 pm"
type input "02"
click at [716, 556] on button "button" at bounding box center [715, 564] width 16 height 16
type input "[DATE] 03:00 pm"
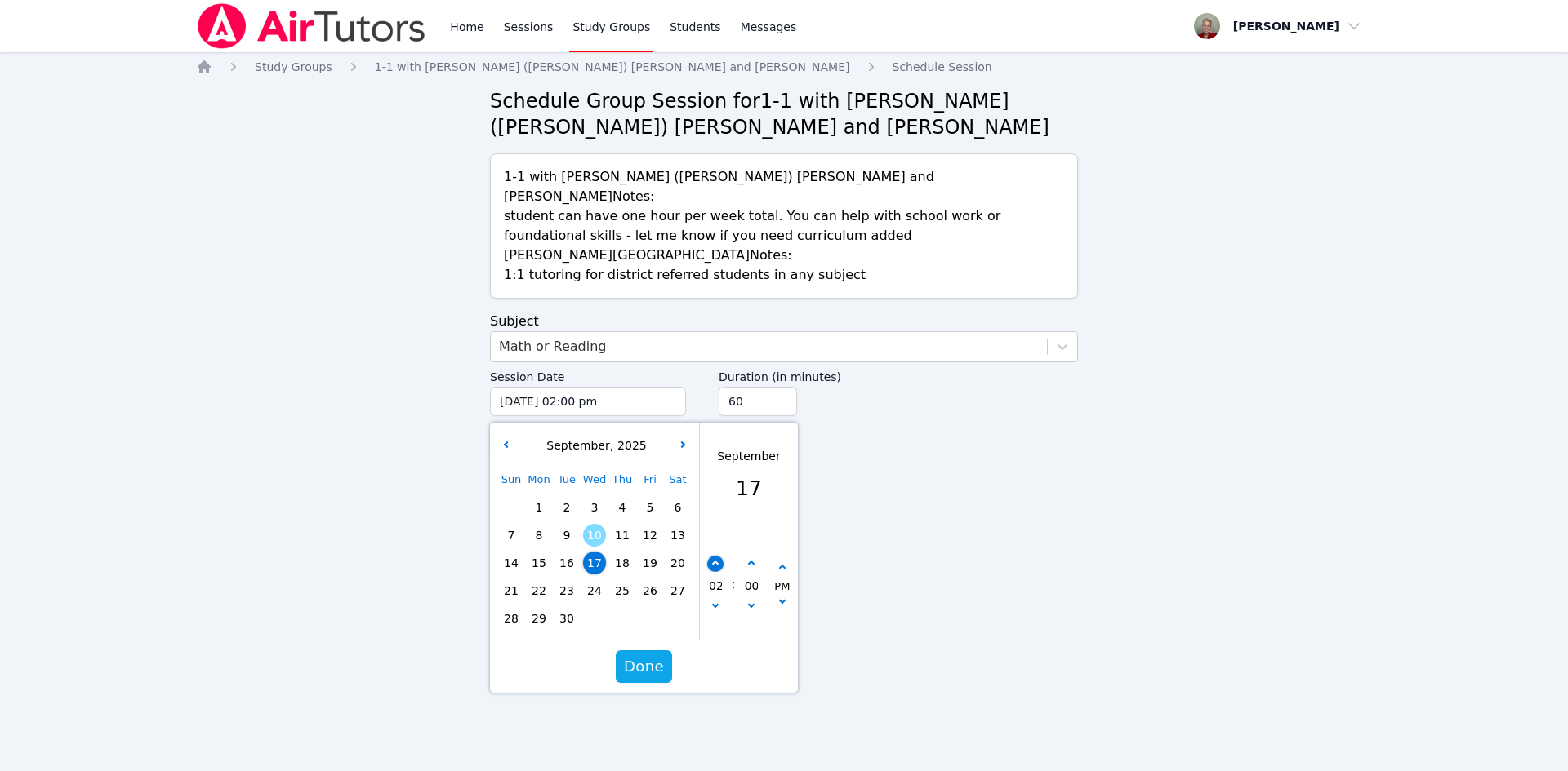
type input "03"
click at [716, 556] on button "button" at bounding box center [715, 564] width 16 height 16
type input "[DATE] 04:00 pm"
type input "04"
click at [716, 556] on button "button" at bounding box center [715, 564] width 16 height 16
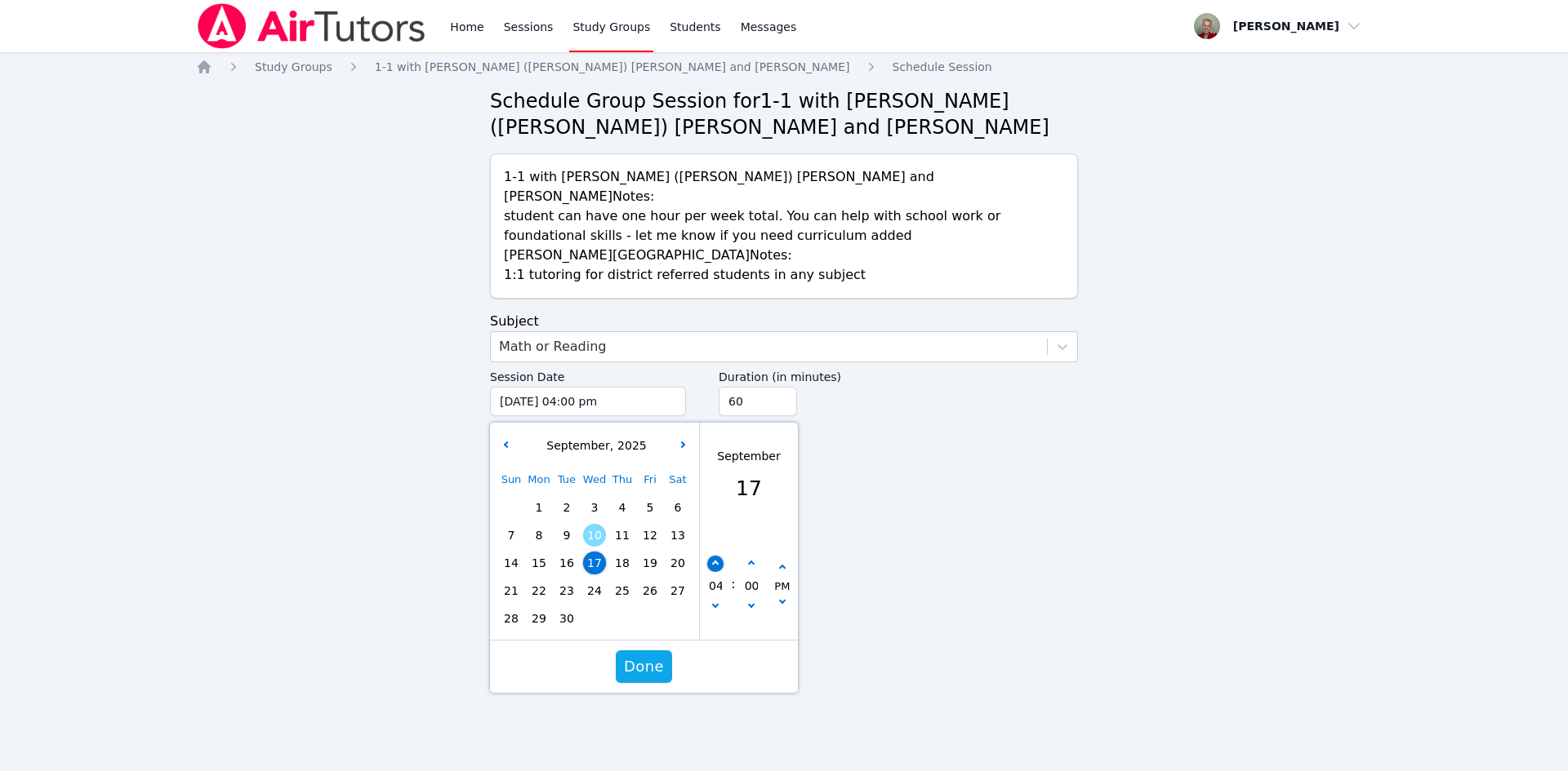
type input "[DATE] 05:00 pm"
type input "05"
click at [716, 556] on button "button" at bounding box center [715, 564] width 16 height 16
type input "[DATE] 06:00 pm"
type input "06"
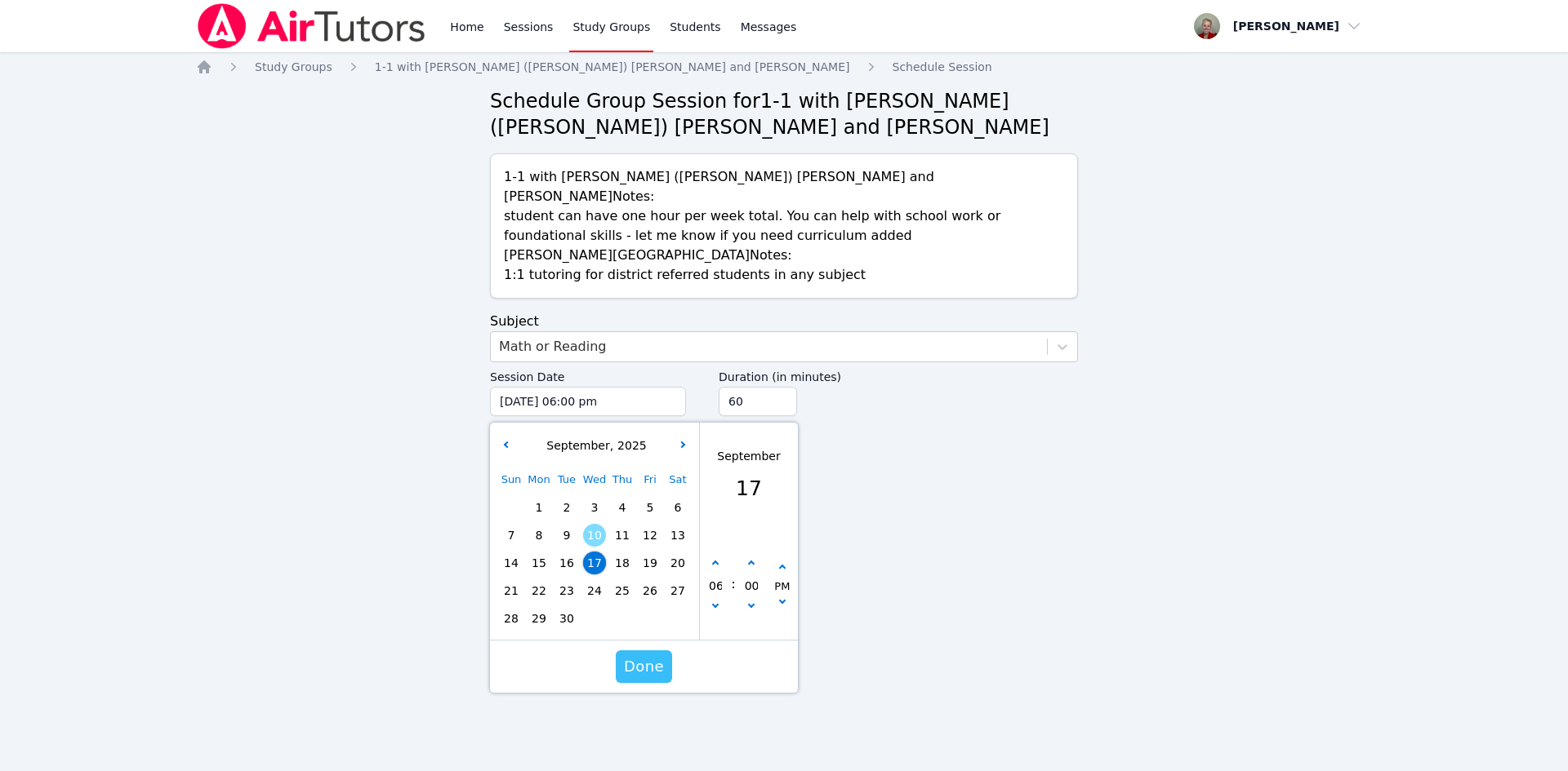
click at [645, 656] on span "Done" at bounding box center [644, 667] width 40 height 23
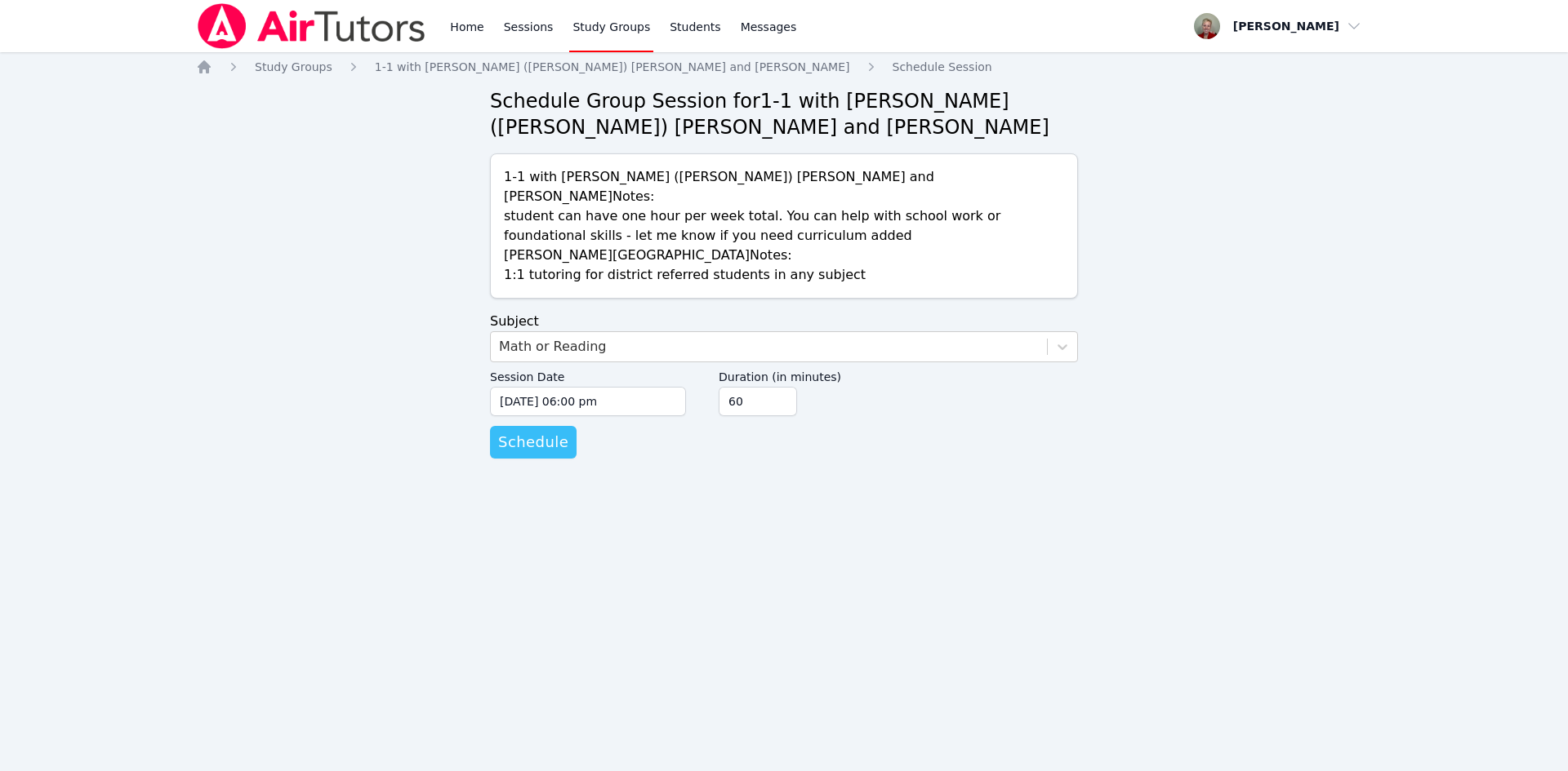
click at [545, 431] on span "Schedule" at bounding box center [533, 443] width 70 height 23
